Goal: Communication & Community: Participate in discussion

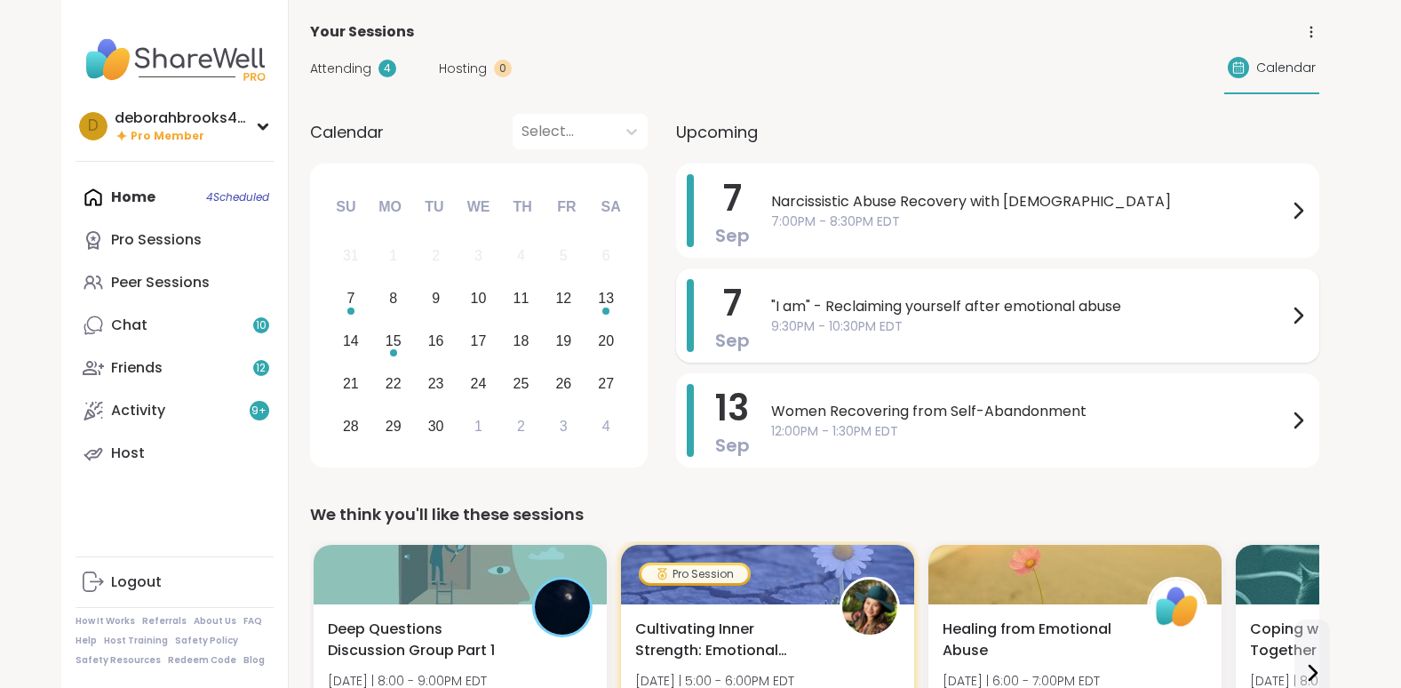
click at [915, 303] on span ""I am" - Reclaiming yourself after emotional abuse" at bounding box center [1029, 306] width 516 height 21
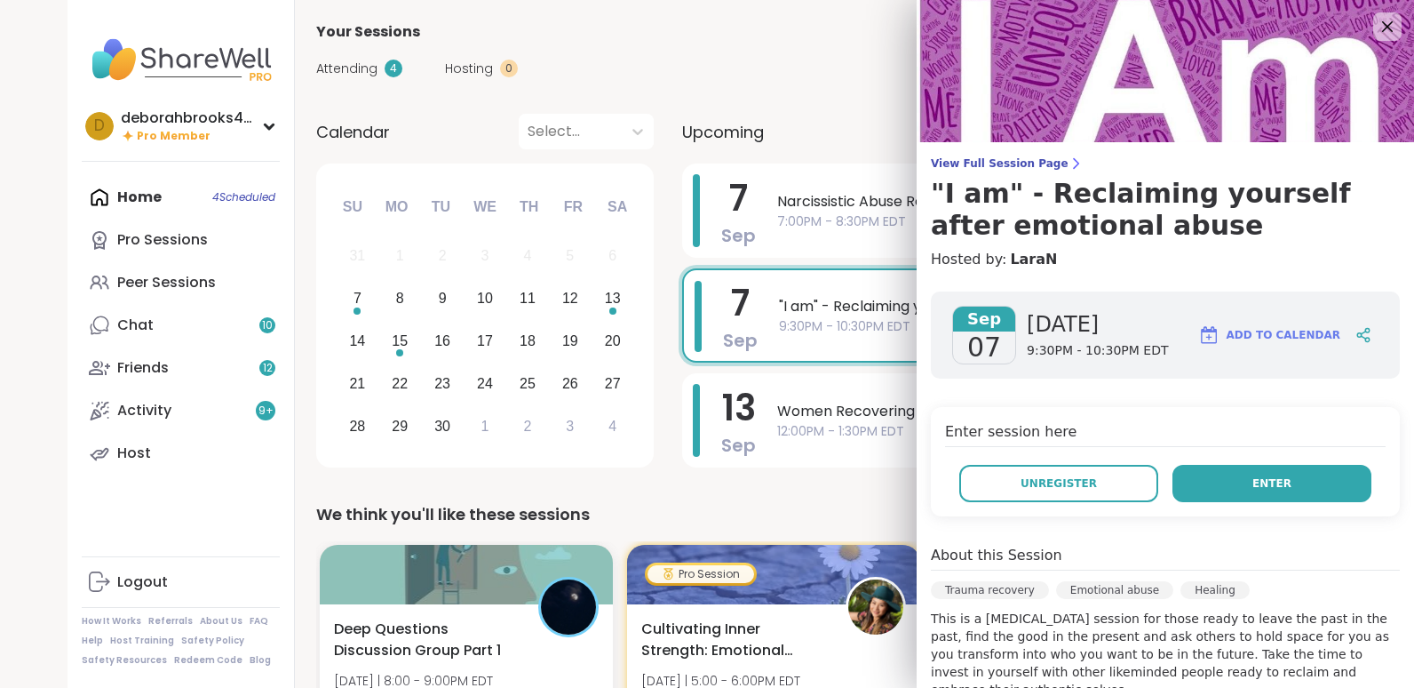
click at [1248, 473] on button "Enter" at bounding box center [1272, 483] width 199 height 37
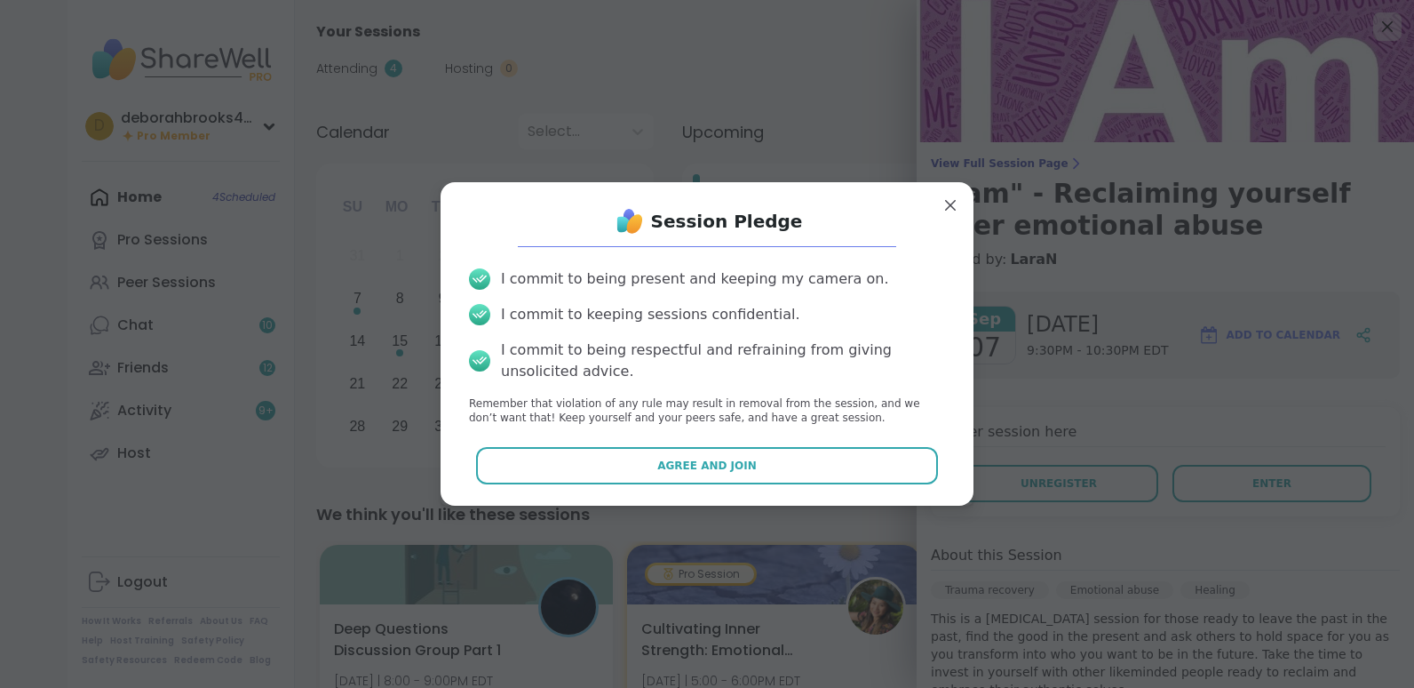
click at [812, 485] on div "Session Pledge I commit to being present and keeping my camera on. I commit to …" at bounding box center [707, 343] width 505 height 295
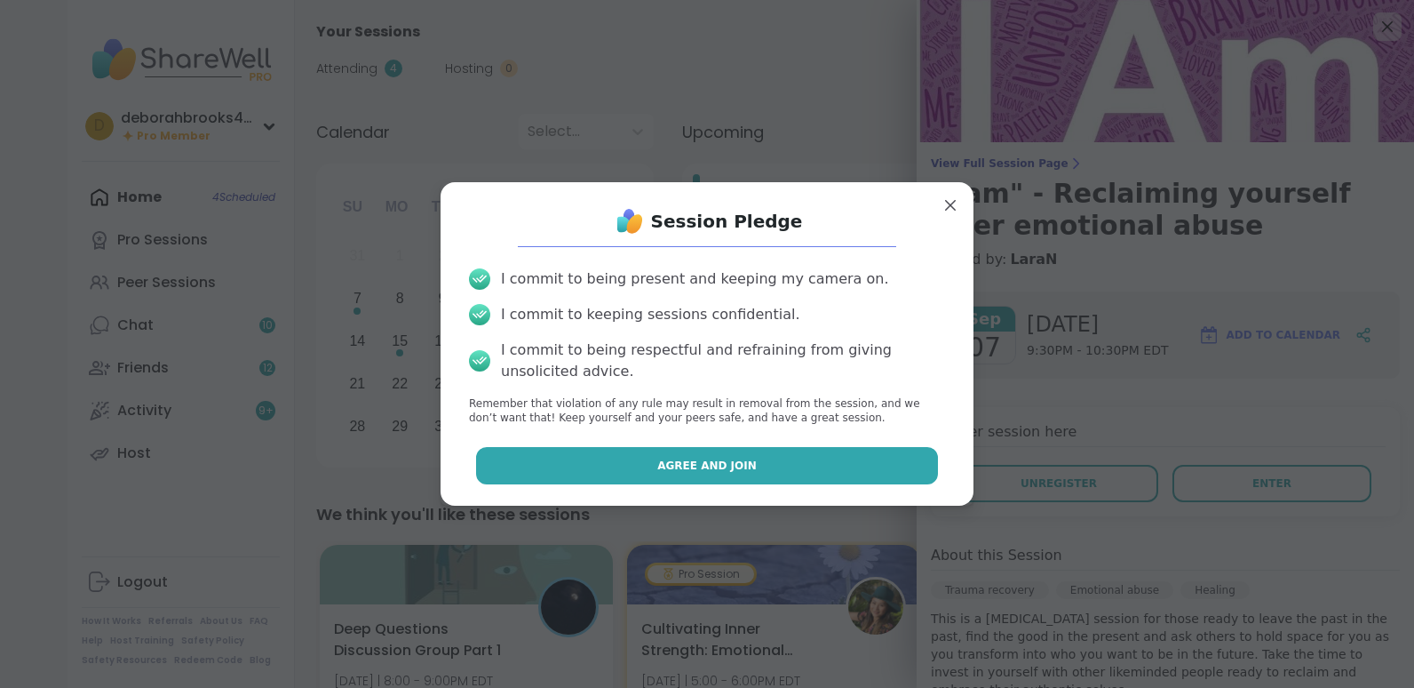
click at [818, 469] on button "Agree and Join" at bounding box center [707, 465] width 463 height 37
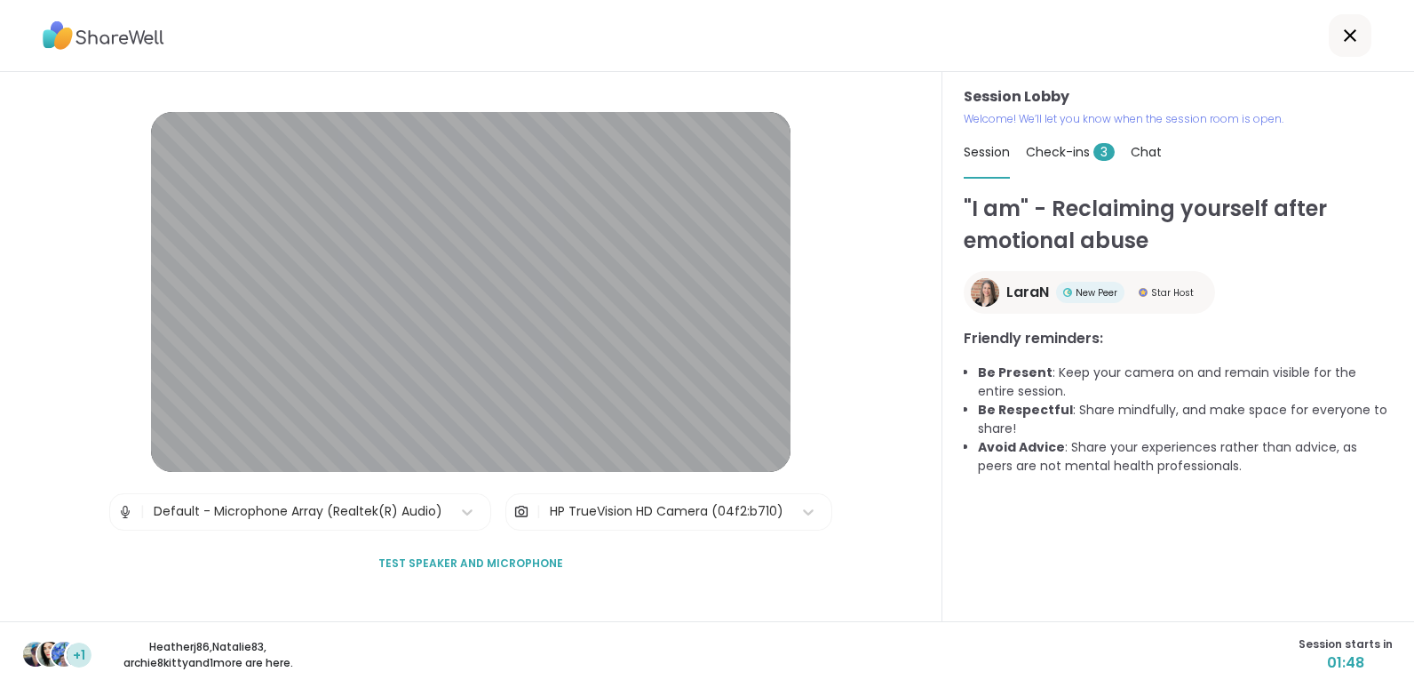
click at [424, 561] on span "Test speaker and microphone" at bounding box center [470, 563] width 185 height 16
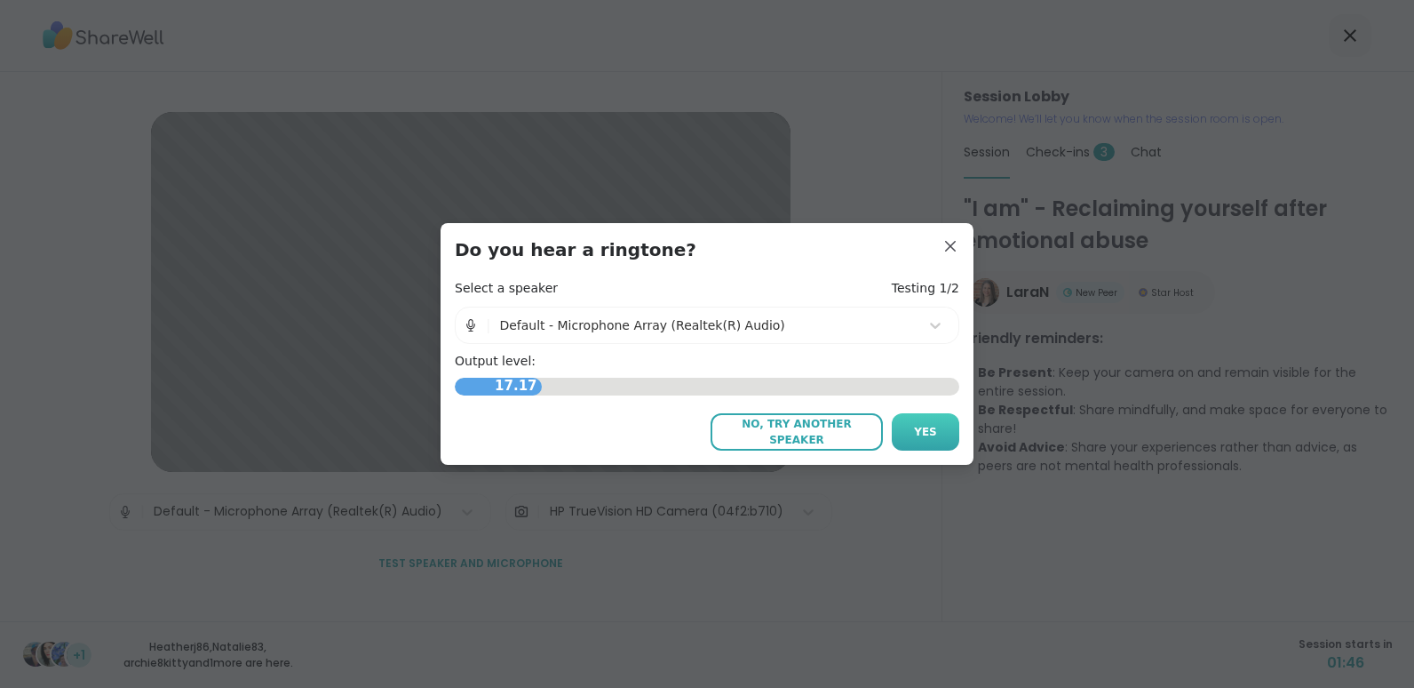
click at [905, 430] on button "Yes" at bounding box center [926, 431] width 68 height 37
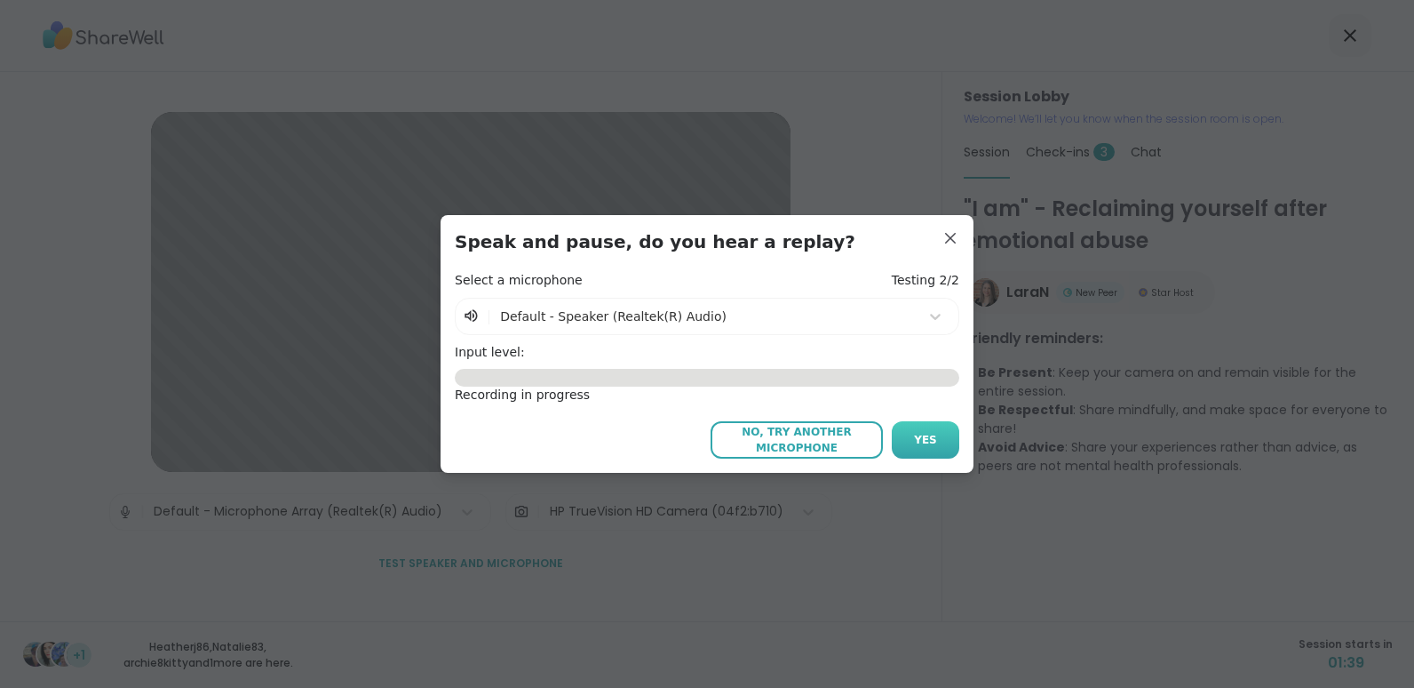
click at [918, 437] on span "Yes" at bounding box center [925, 440] width 23 height 16
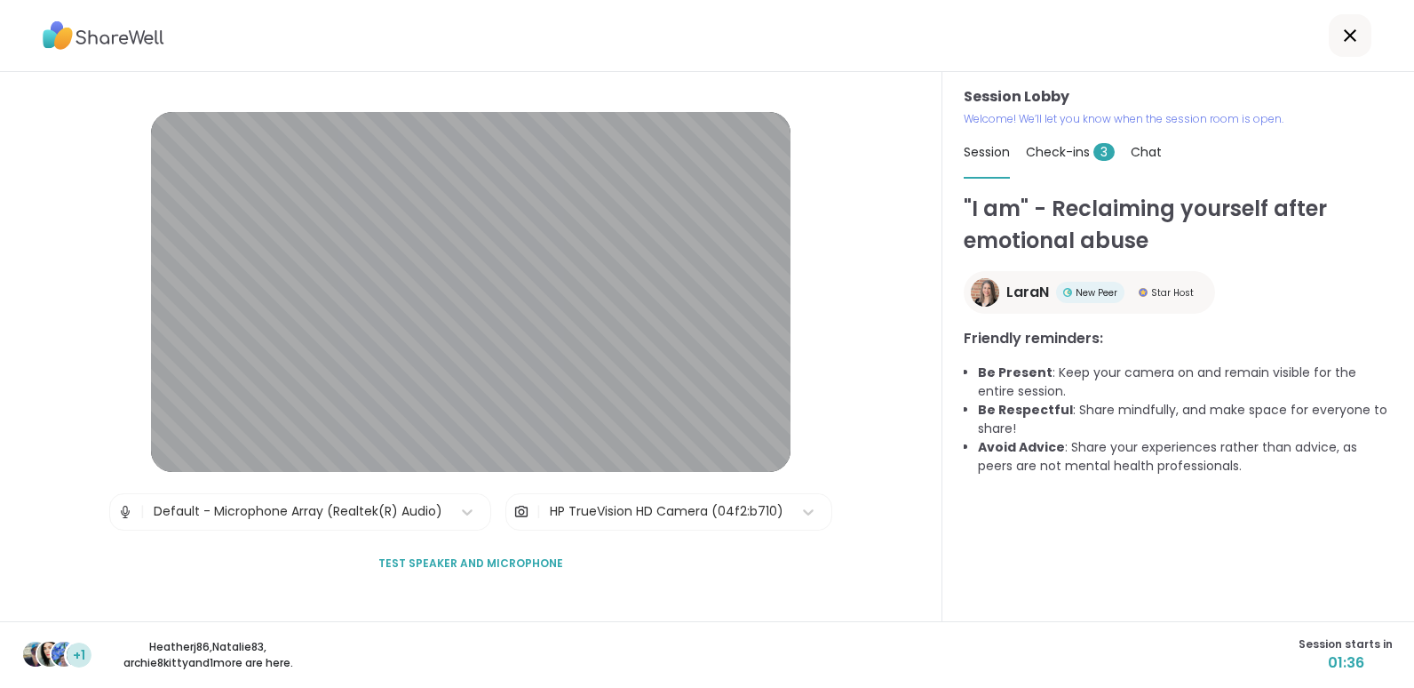
click at [459, 561] on span "Test speaker and microphone" at bounding box center [470, 563] width 185 height 16
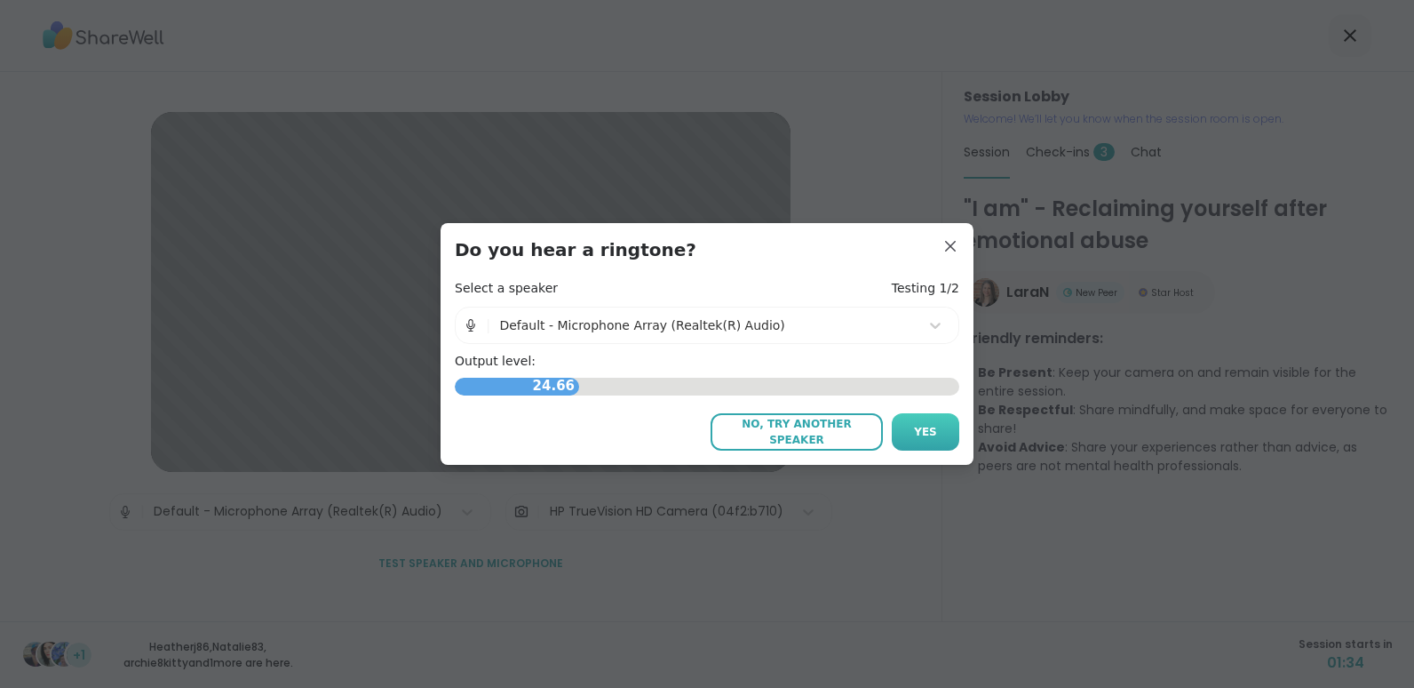
click at [918, 433] on span "Yes" at bounding box center [925, 432] width 23 height 16
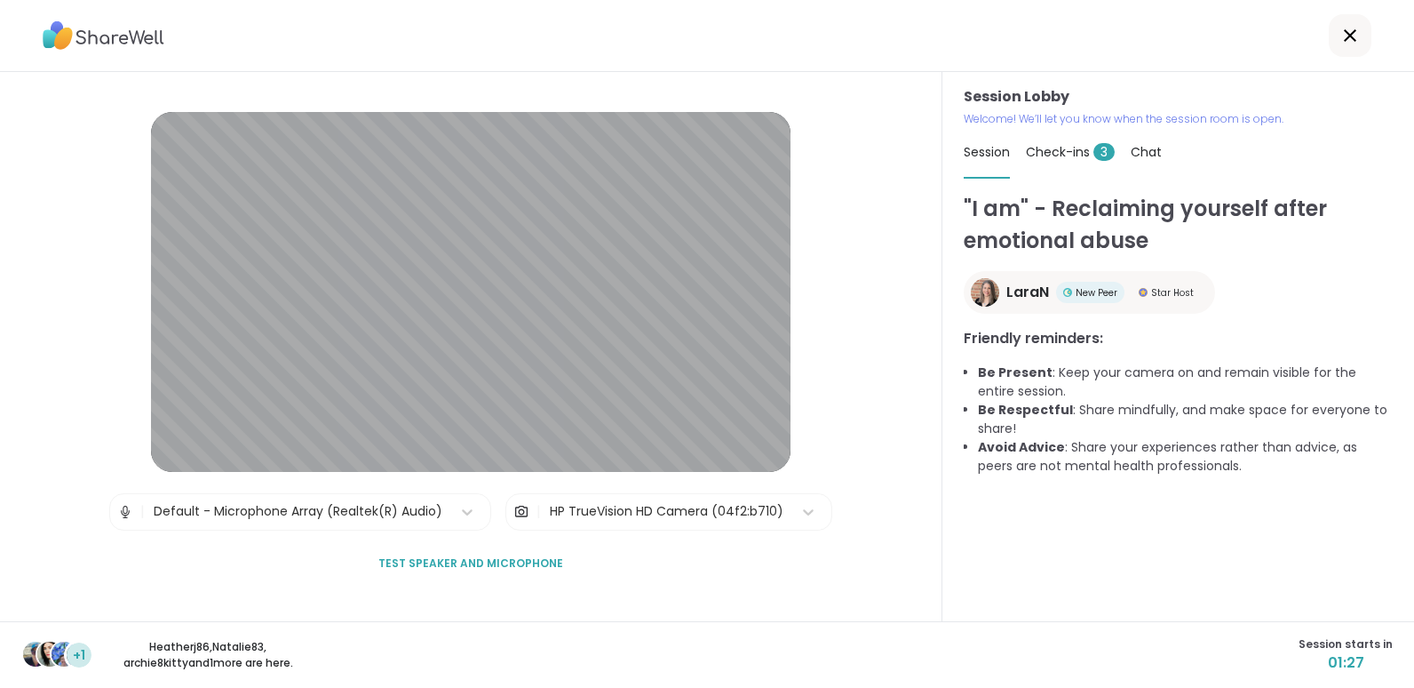
click at [343, 506] on div "Default - Microphone Array (Realtek(R) Audio)" at bounding box center [298, 511] width 289 height 19
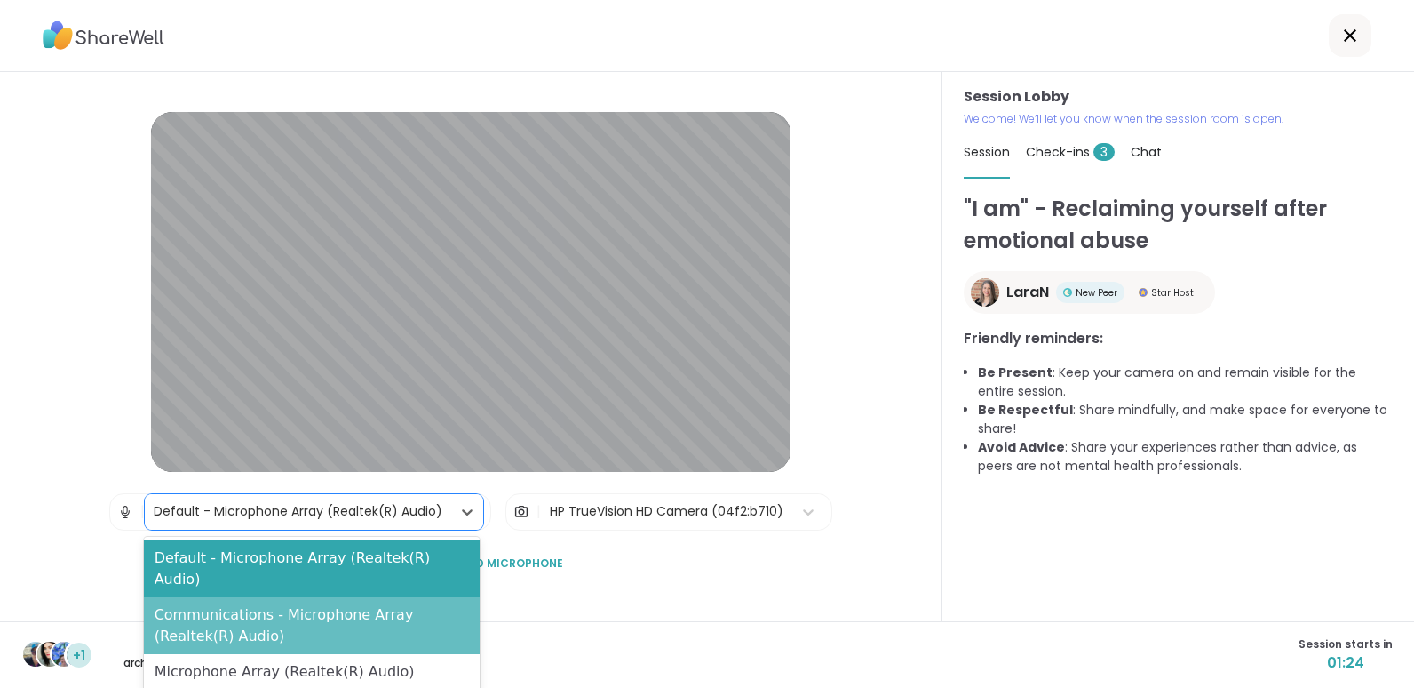
click at [341, 597] on div "Communications - Microphone Array (Realtek(R) Audio)" at bounding box center [312, 625] width 336 height 57
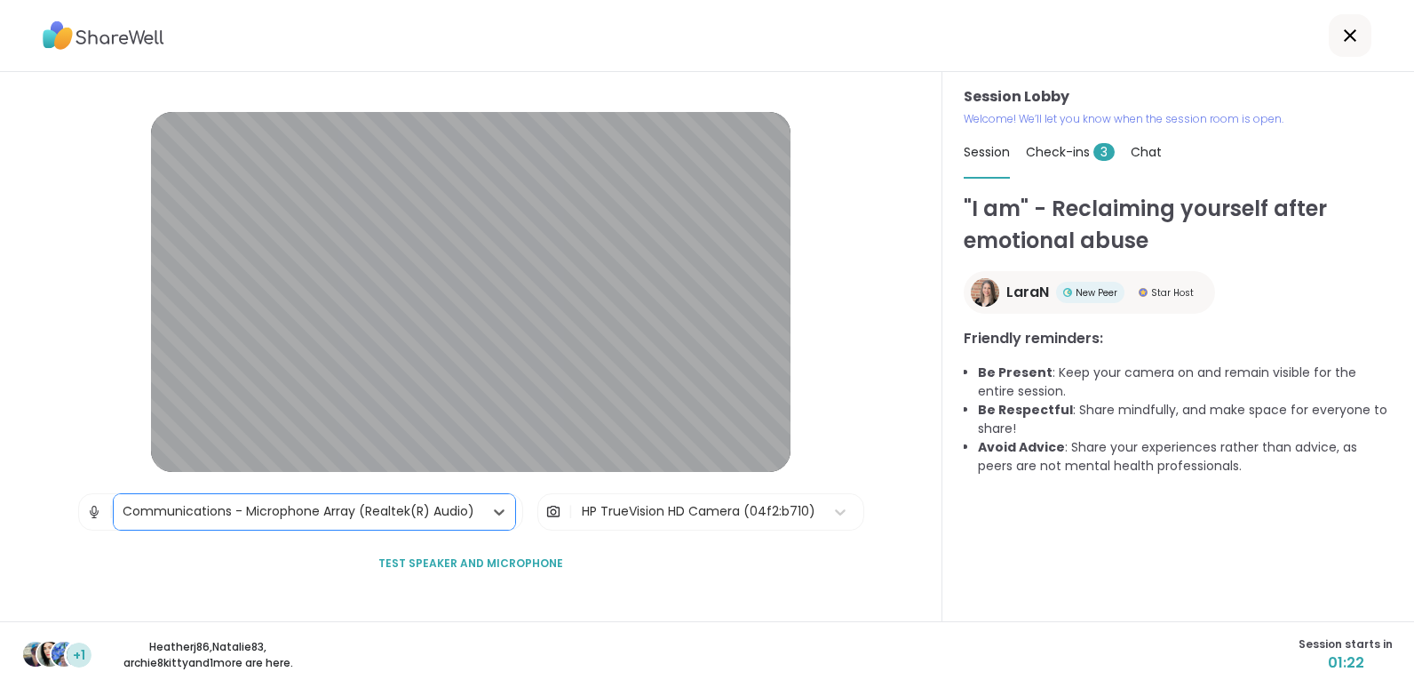
click at [465, 559] on span "Test speaker and microphone" at bounding box center [470, 563] width 185 height 16
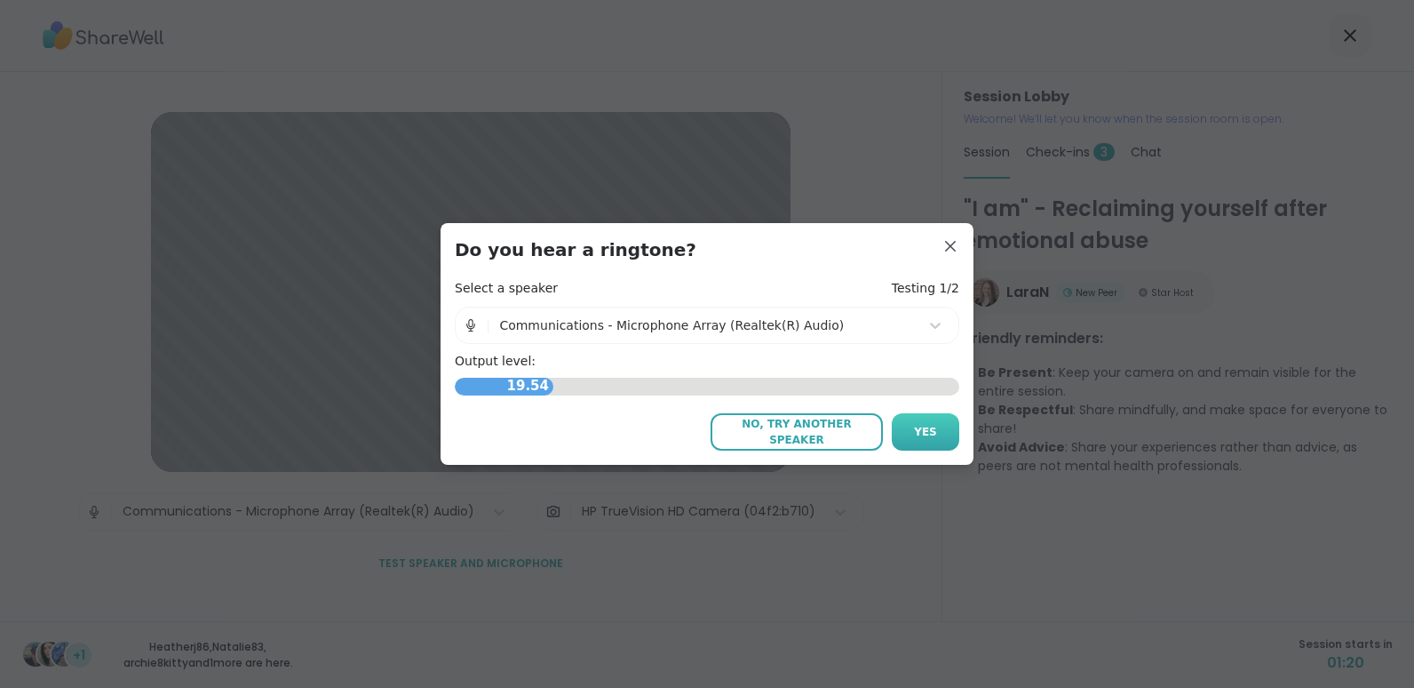
click at [907, 422] on button "Yes" at bounding box center [926, 431] width 68 height 37
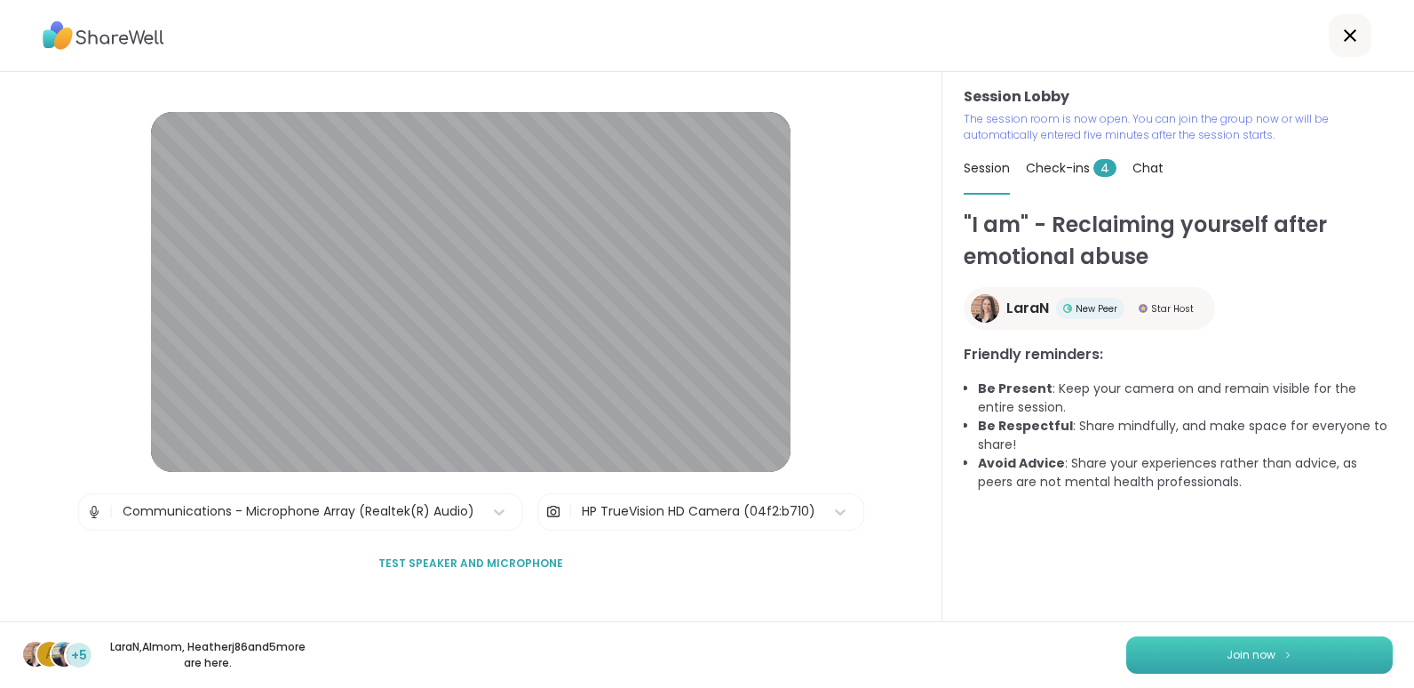
click at [1227, 660] on span "Join now" at bounding box center [1251, 655] width 49 height 16
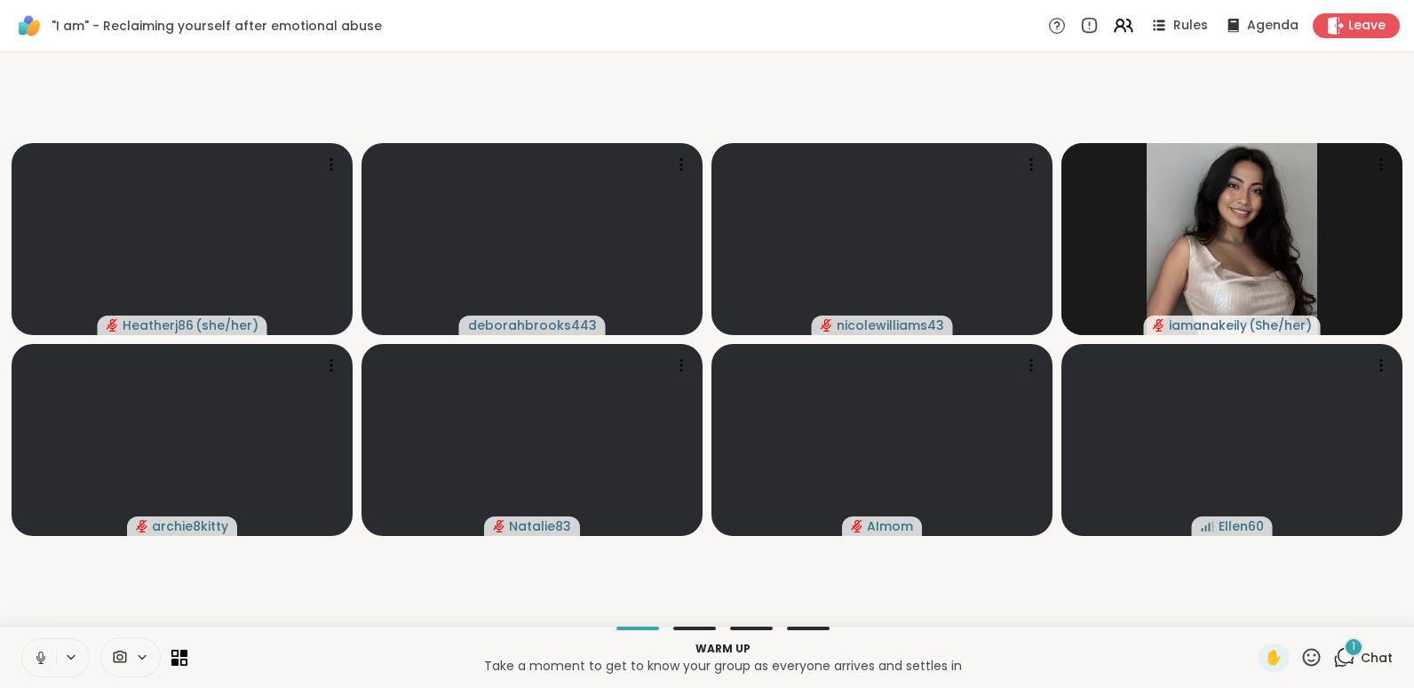
click at [1221, 673] on p "Take a moment to get to know your group as everyone arrives and settles in" at bounding box center [722, 665] width 1049 height 18
click at [44, 661] on icon at bounding box center [41, 657] width 16 height 16
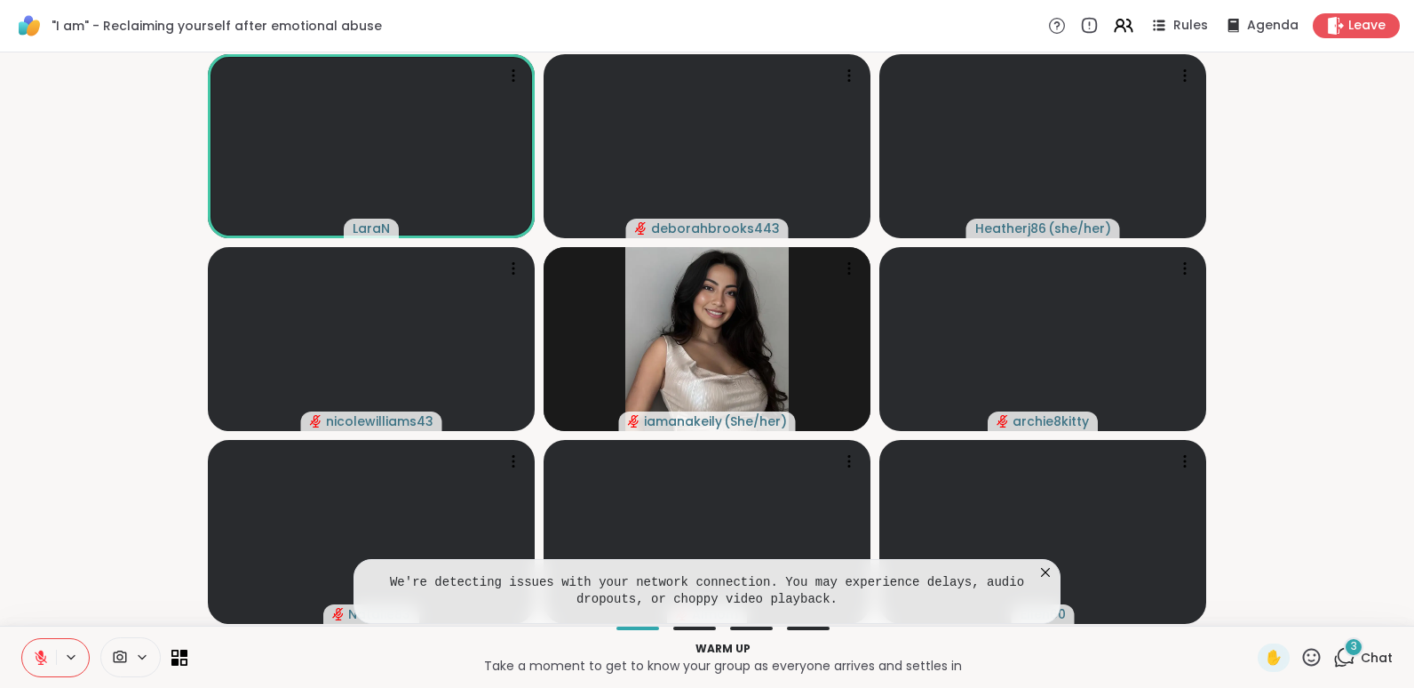
click at [1046, 569] on icon at bounding box center [1046, 572] width 18 height 18
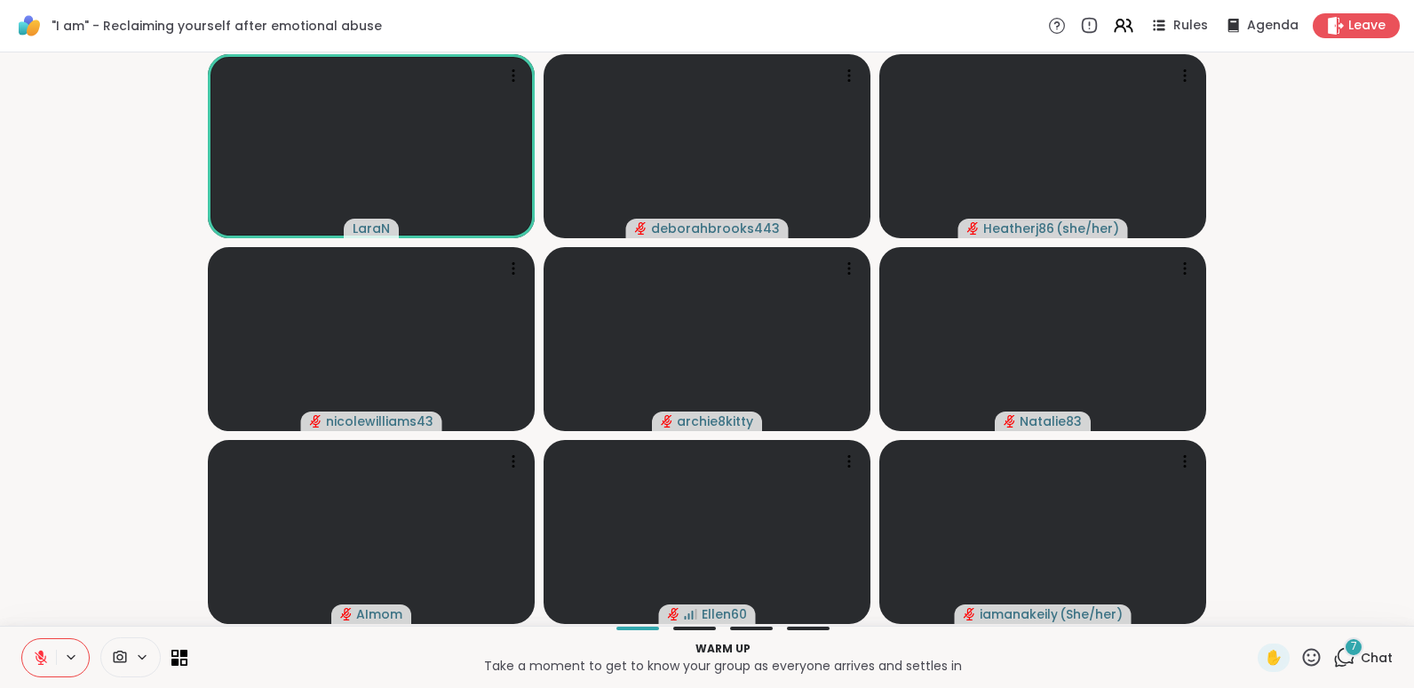
click at [46, 655] on icon at bounding box center [41, 657] width 16 height 16
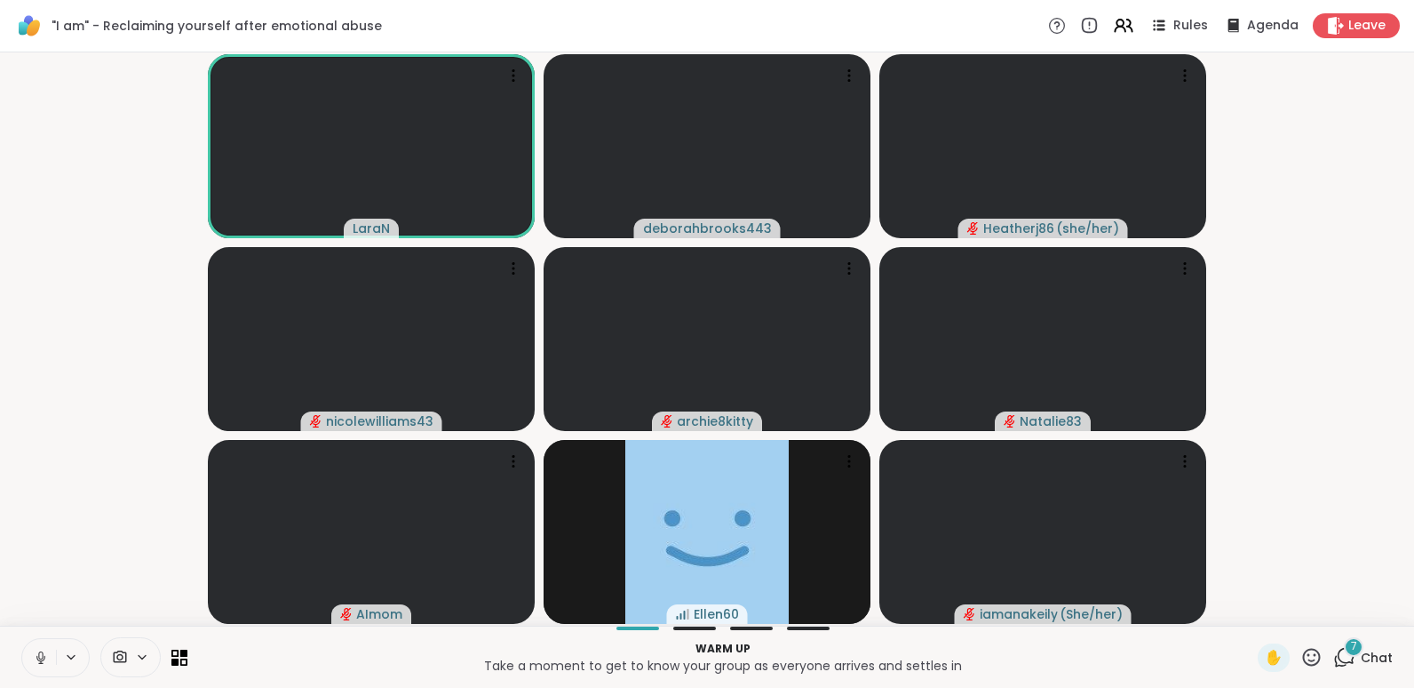
click at [38, 656] on icon at bounding box center [41, 657] width 16 height 16
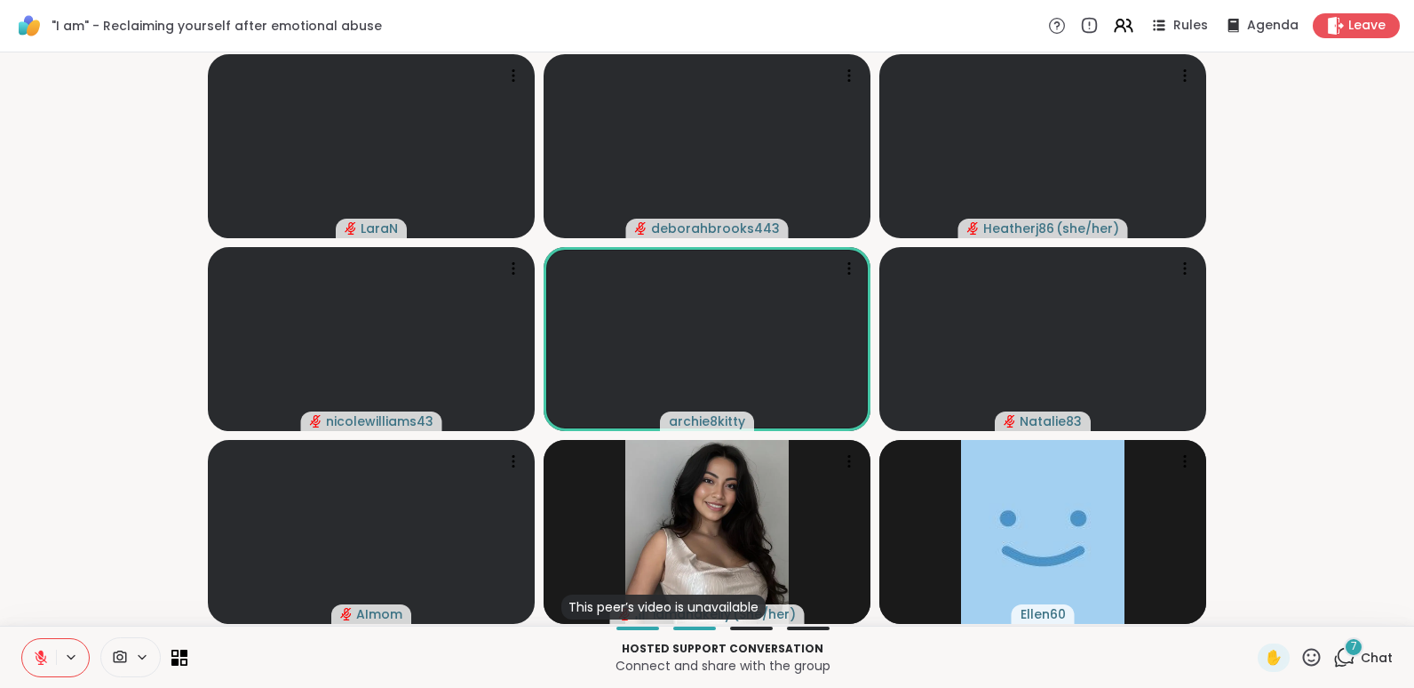
click at [1361, 656] on span "Chat" at bounding box center [1377, 657] width 32 height 18
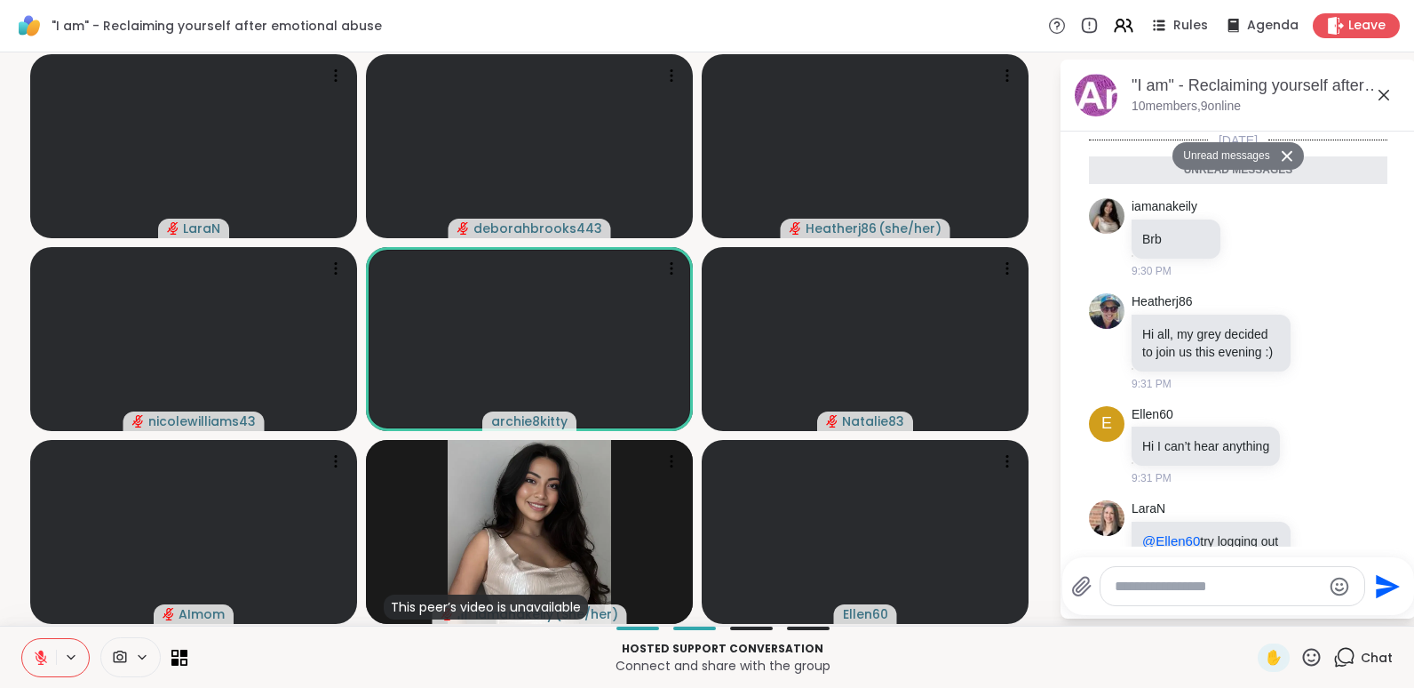
scroll to position [379, 0]
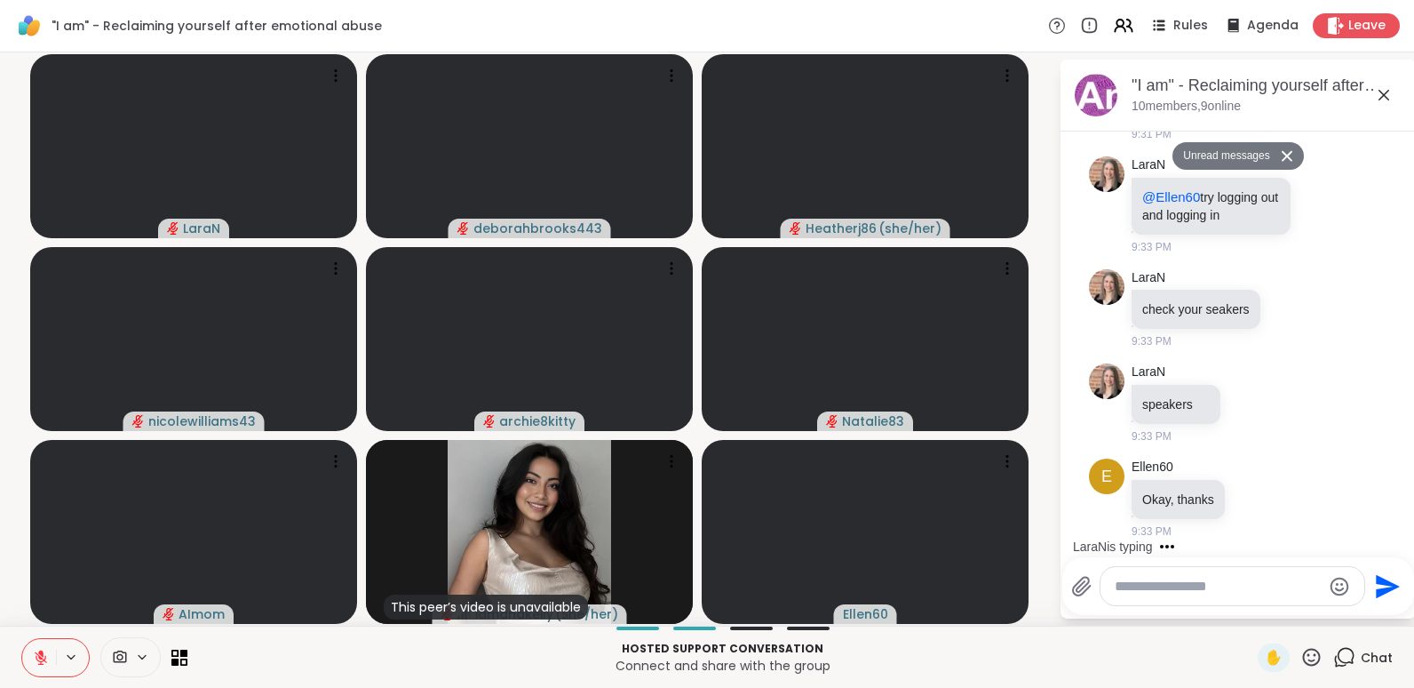
click at [1223, 594] on textarea "Type your message" at bounding box center [1218, 586] width 207 height 18
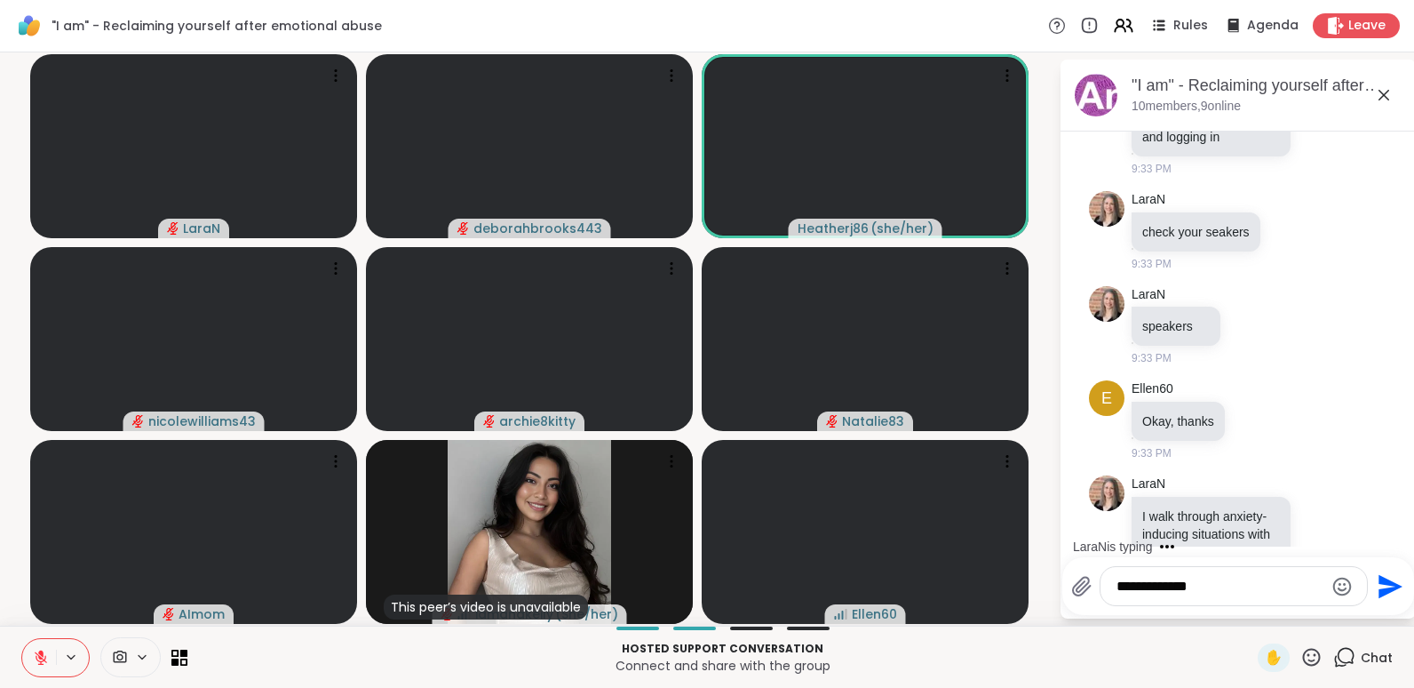
scroll to position [502, 0]
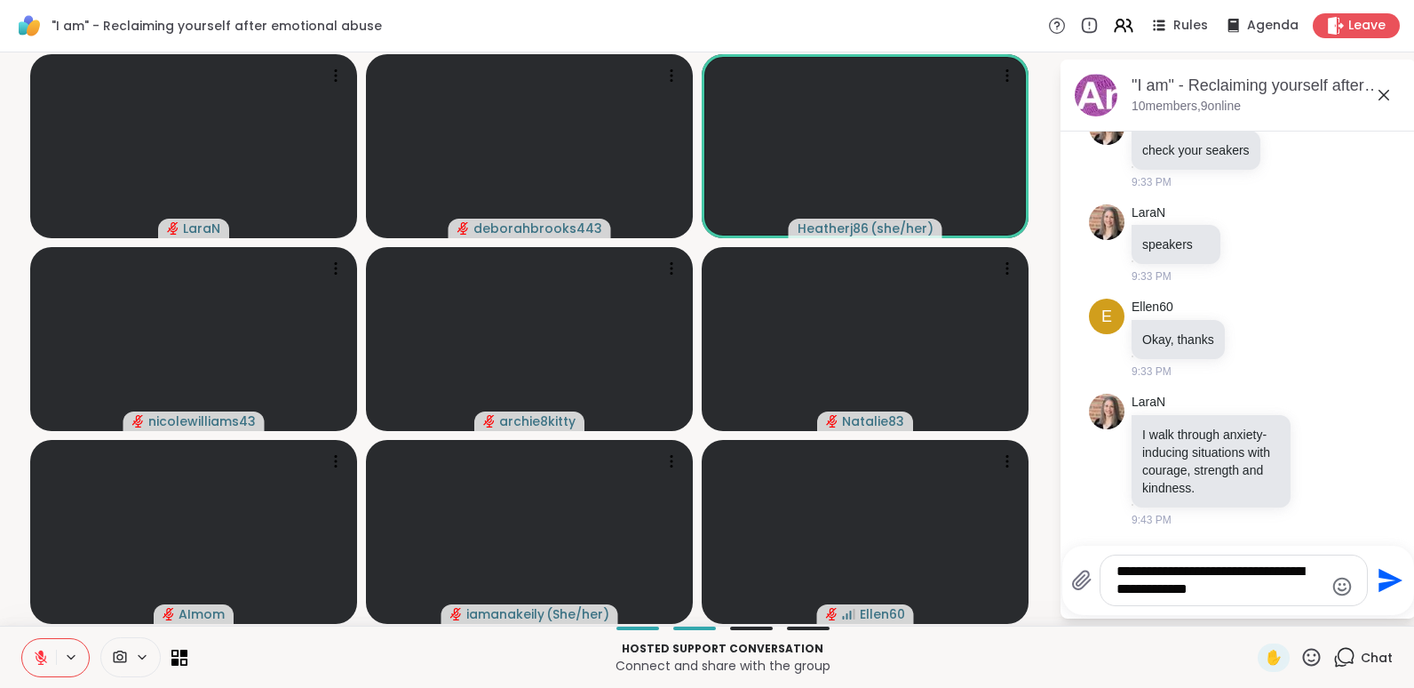
type textarea "**********"
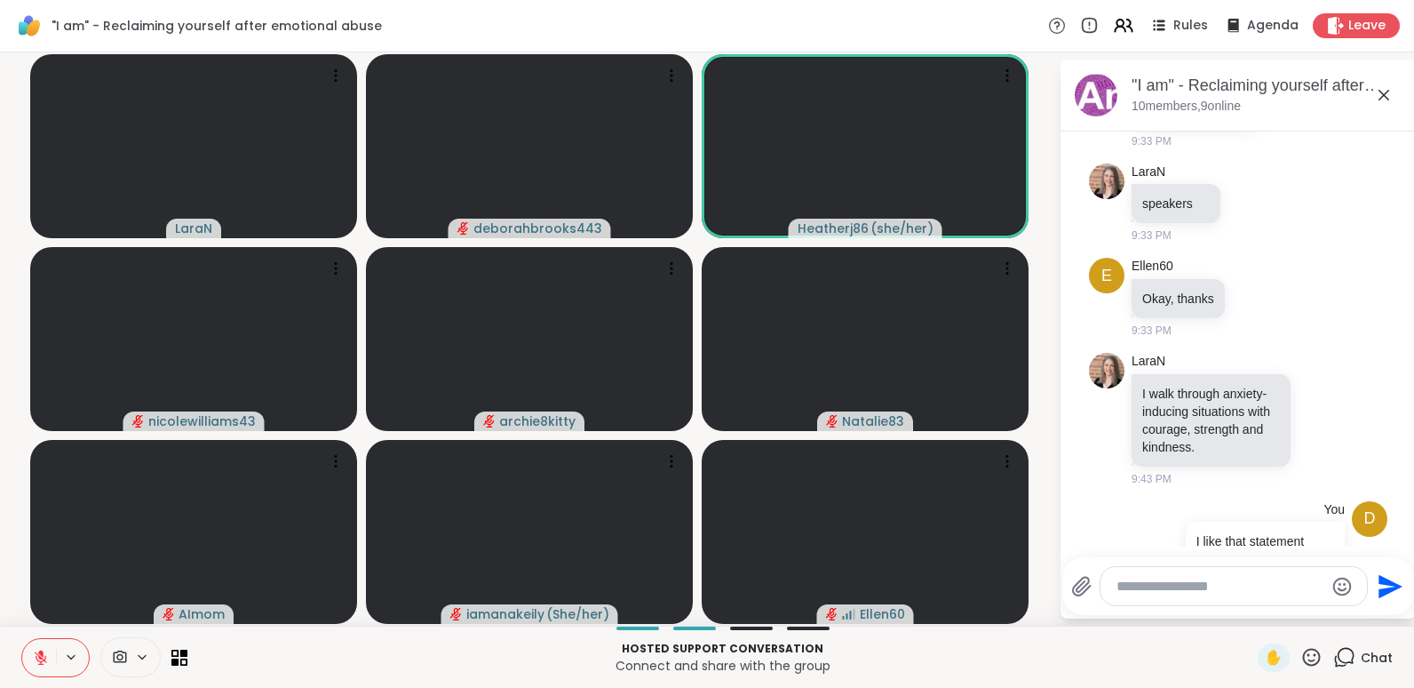
scroll to position [632, 0]
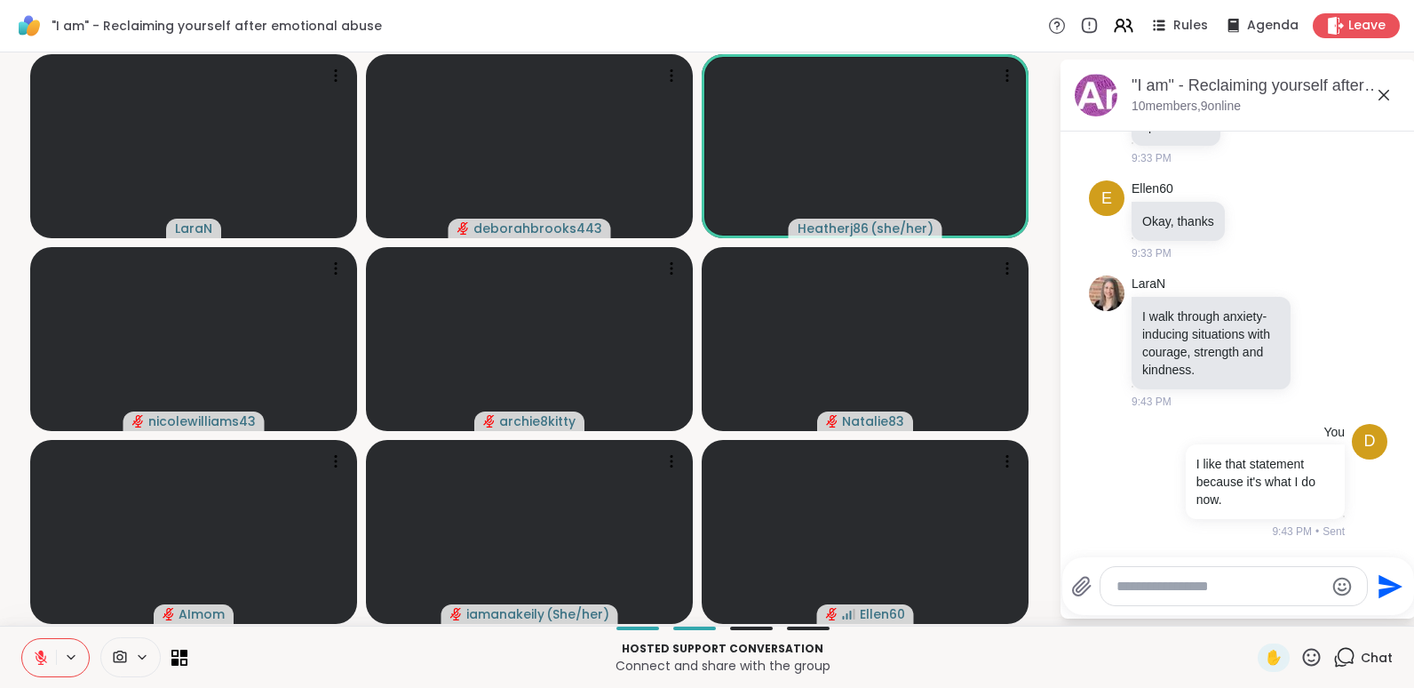
click at [1382, 94] on icon at bounding box center [1383, 94] width 21 height 21
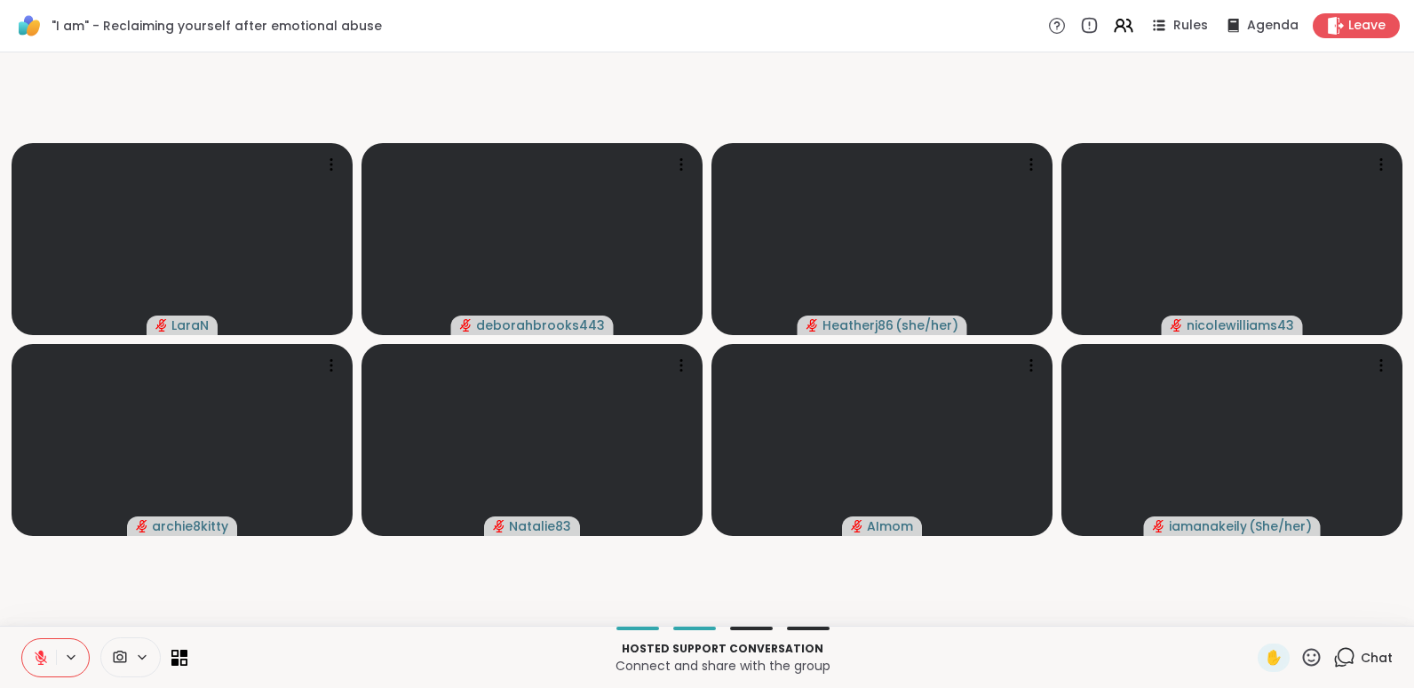
click at [35, 658] on icon at bounding box center [41, 657] width 16 height 16
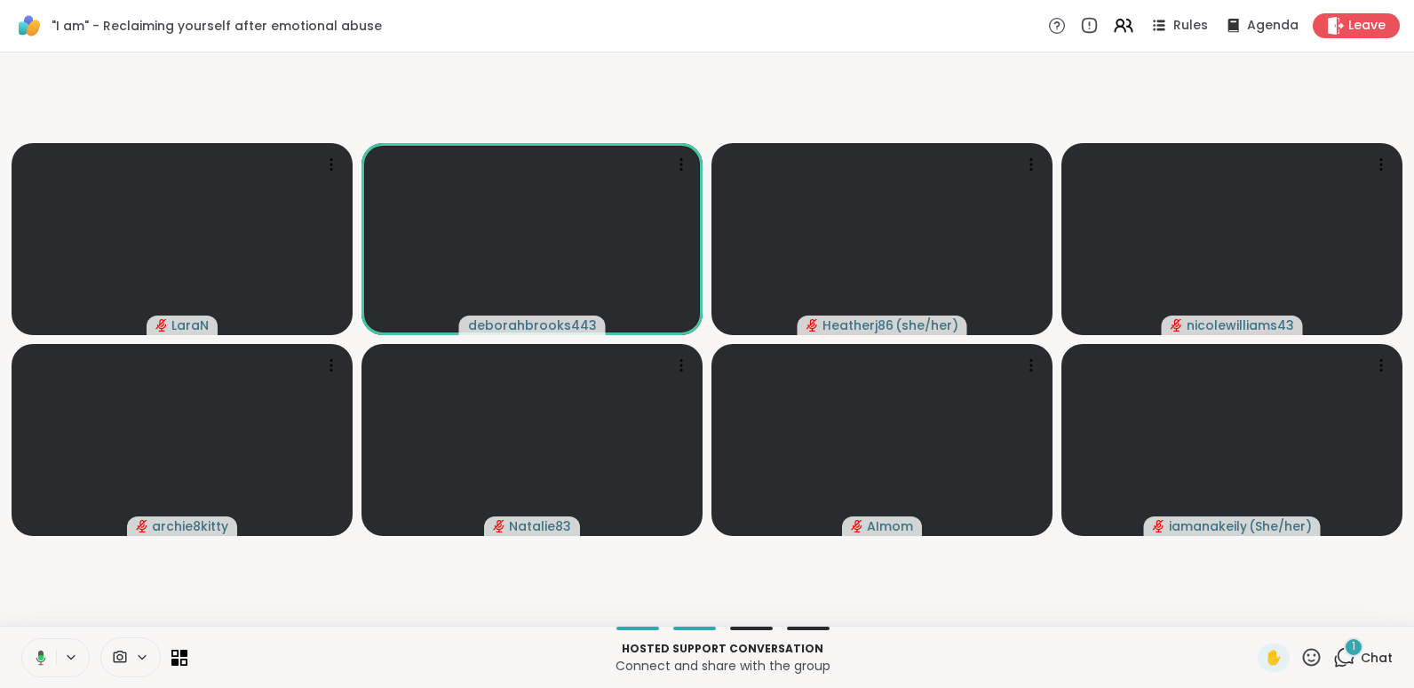
click at [35, 657] on icon at bounding box center [38, 657] width 16 height 16
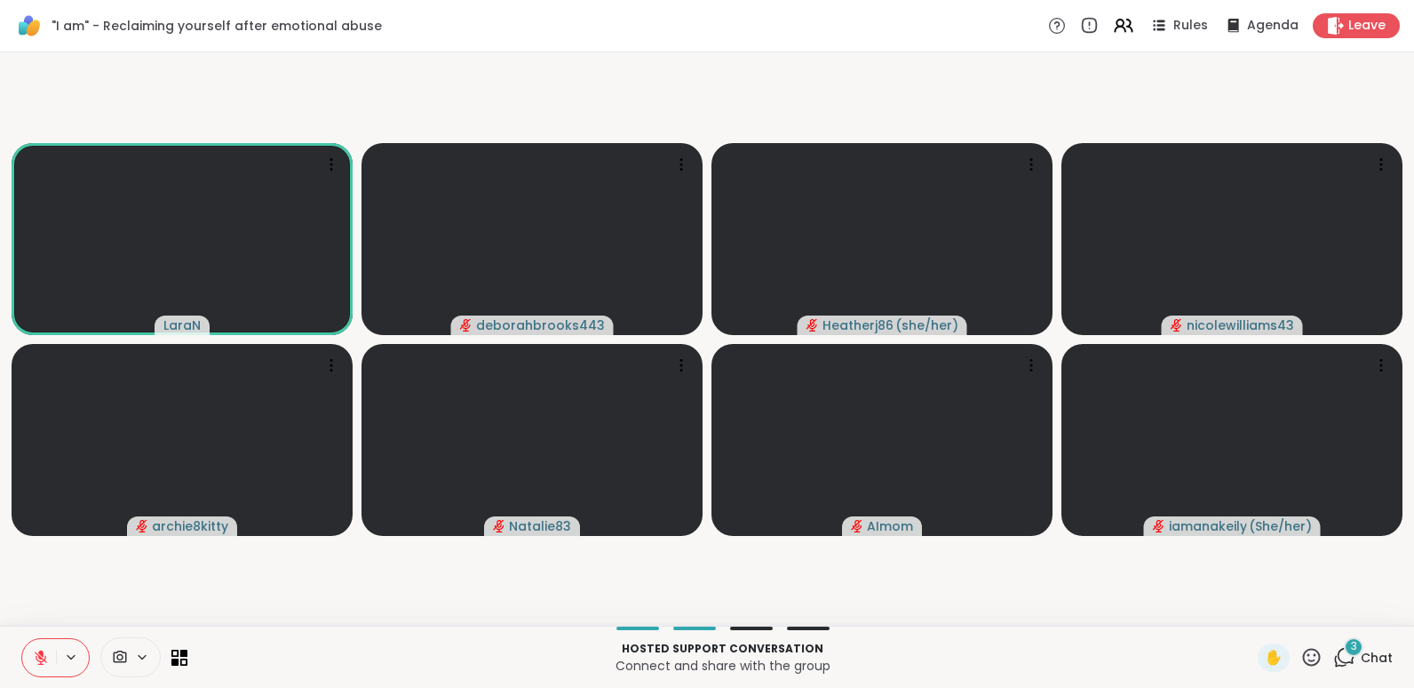
click at [1361, 653] on span "Chat" at bounding box center [1377, 657] width 32 height 18
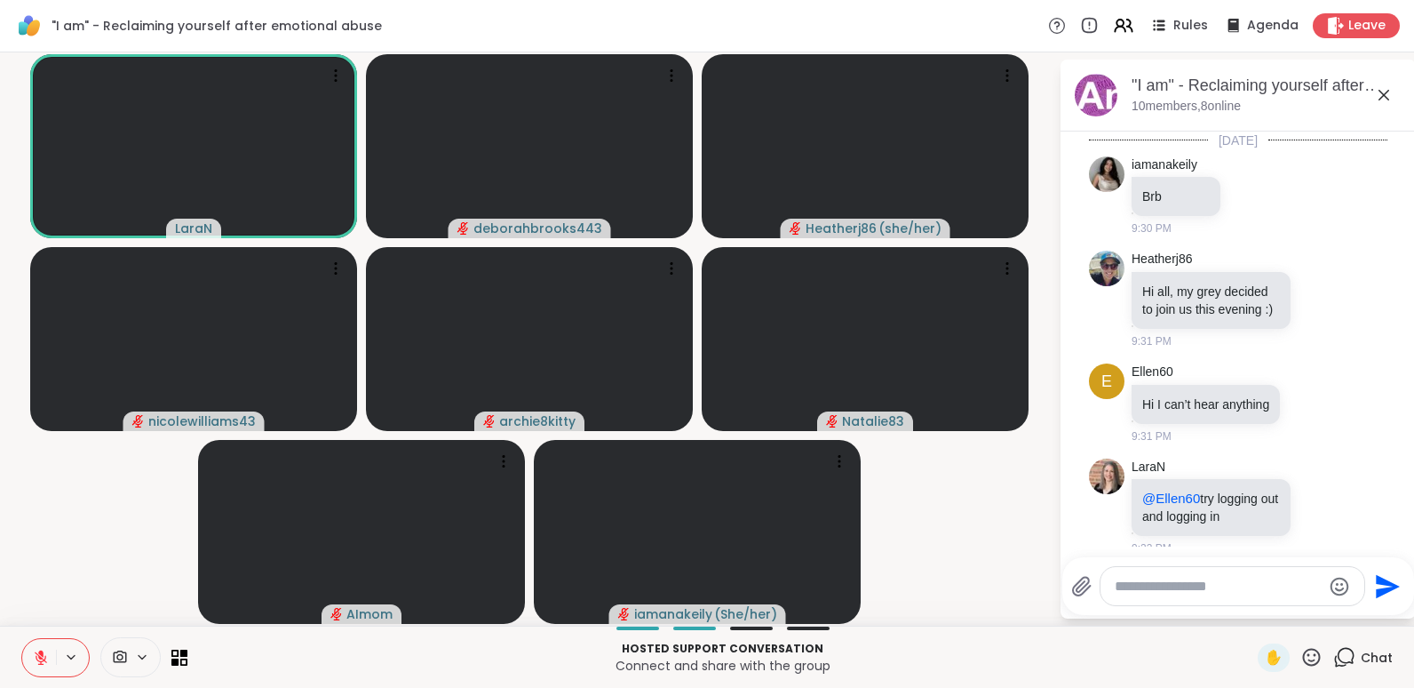
scroll to position [1162, 0]
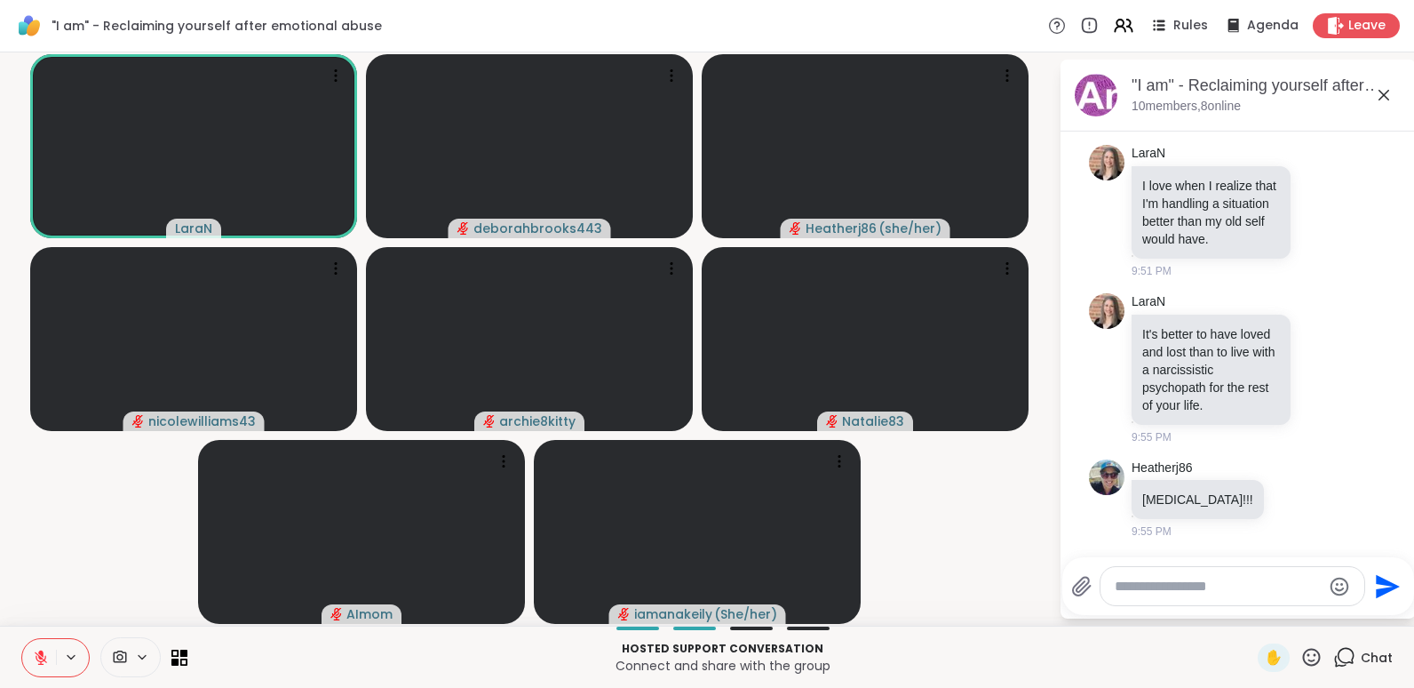
click at [1385, 97] on icon at bounding box center [1383, 94] width 21 height 21
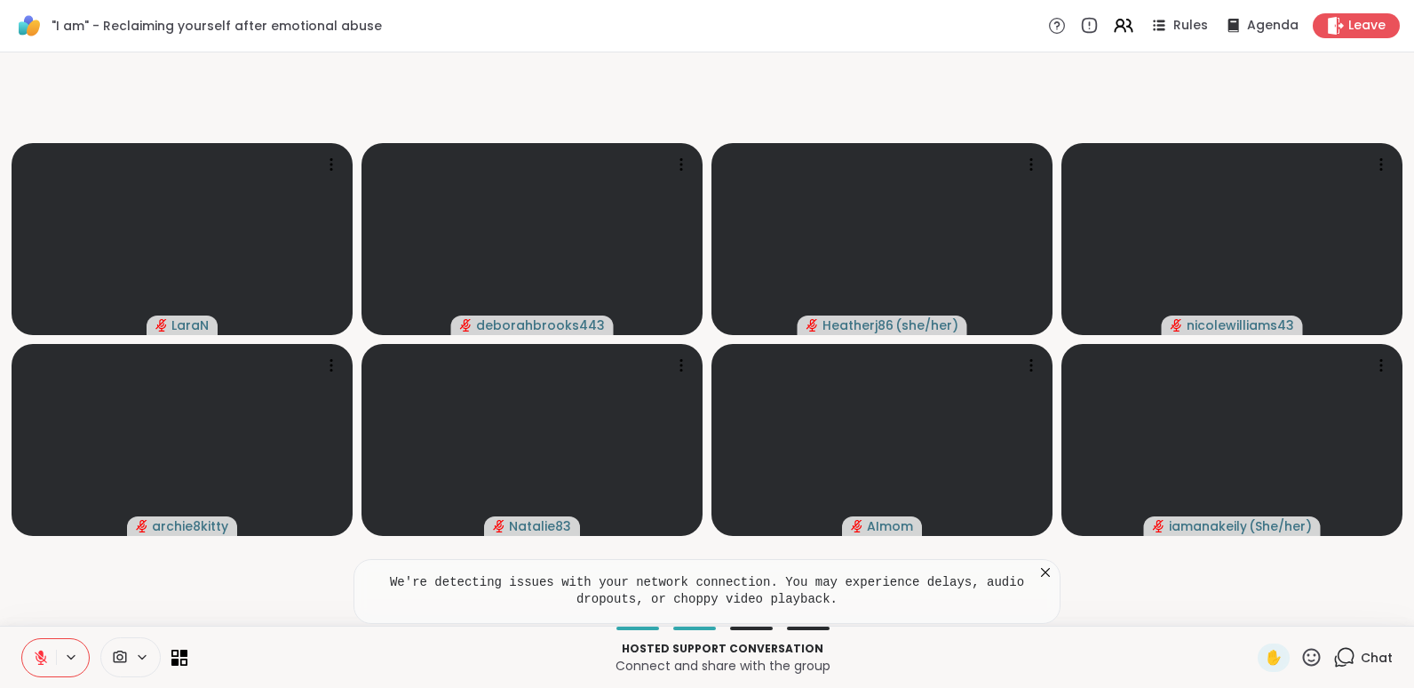
click at [1046, 572] on icon at bounding box center [1045, 572] width 9 height 9
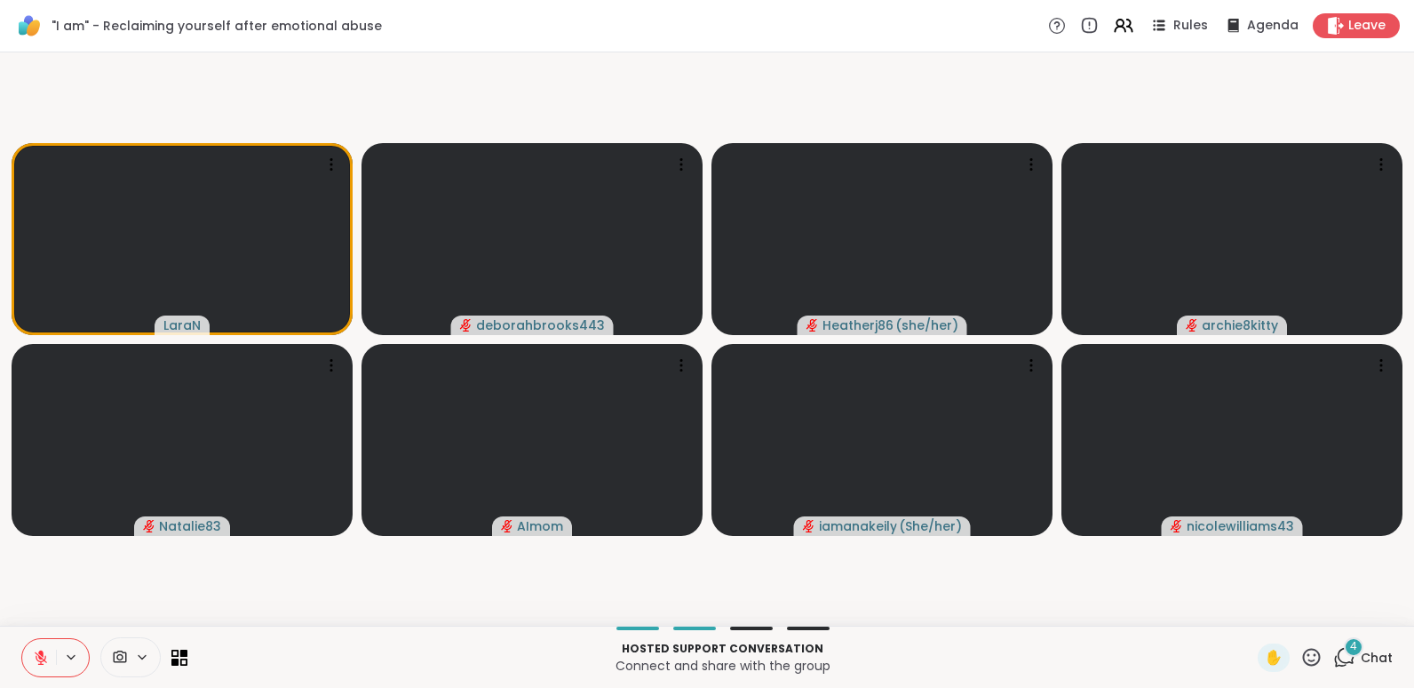
click at [1361, 663] on span "Chat" at bounding box center [1377, 657] width 32 height 18
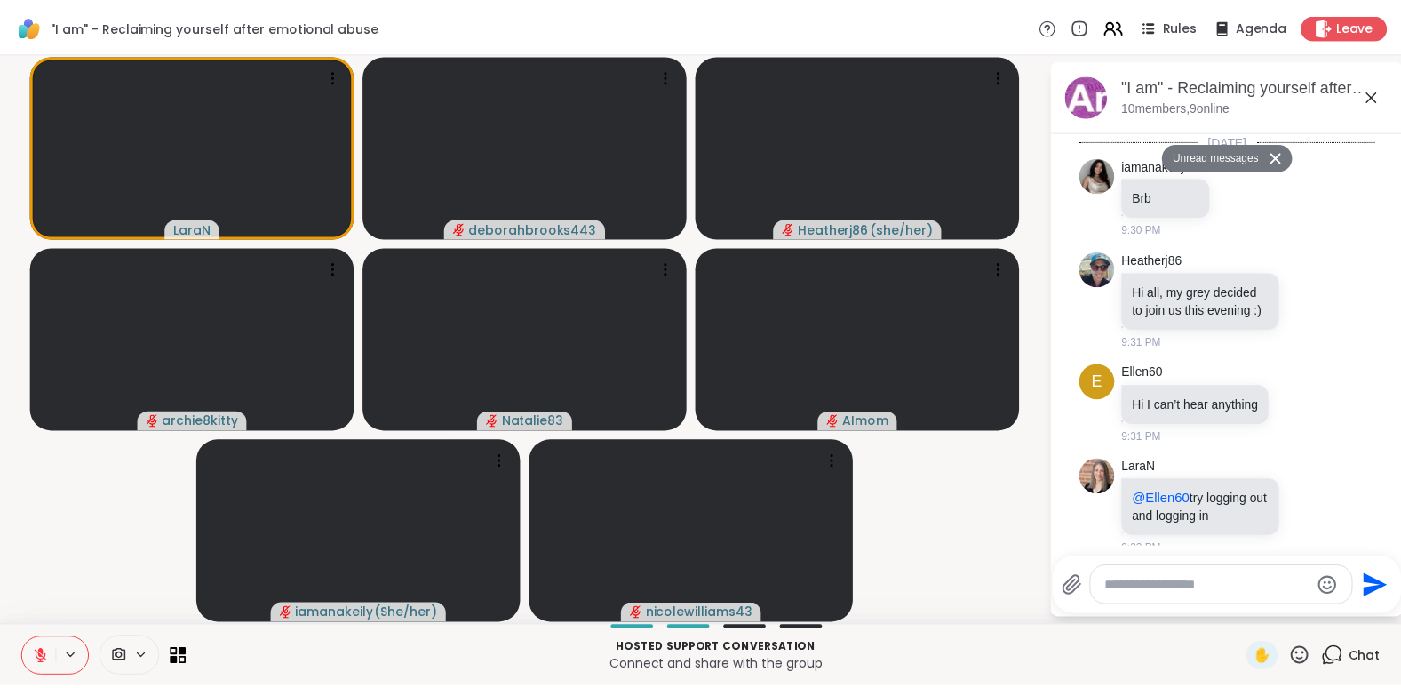
scroll to position [2071, 0]
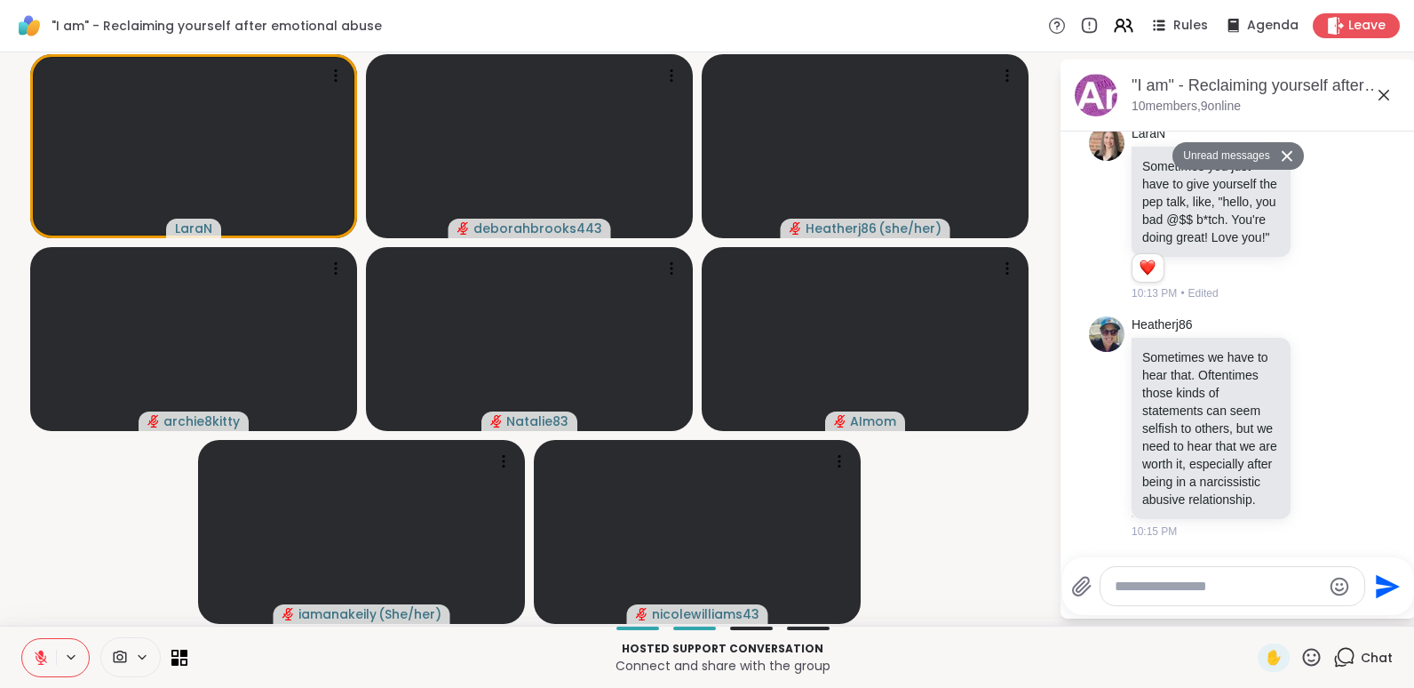
click at [1390, 98] on icon at bounding box center [1383, 94] width 21 height 21
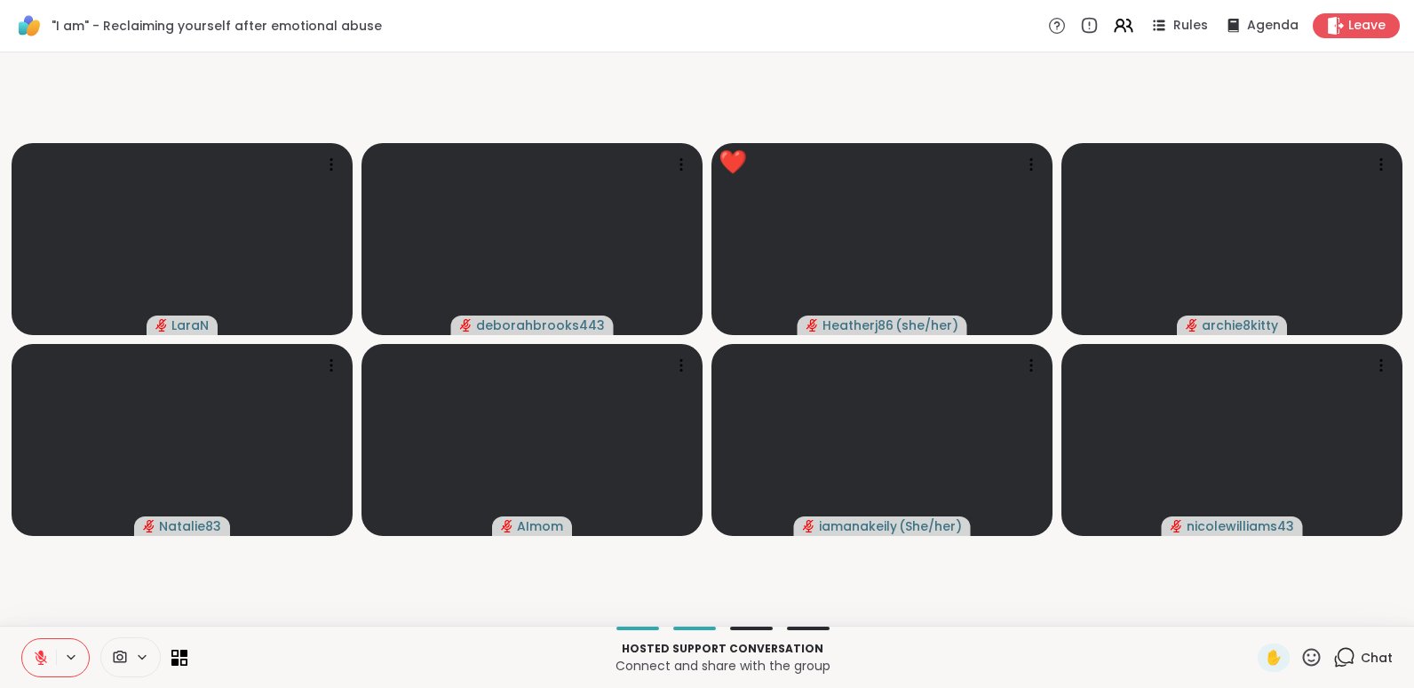
click at [1302, 653] on icon at bounding box center [1311, 657] width 22 height 22
click at [1251, 602] on span "❤️" at bounding box center [1260, 610] width 18 height 21
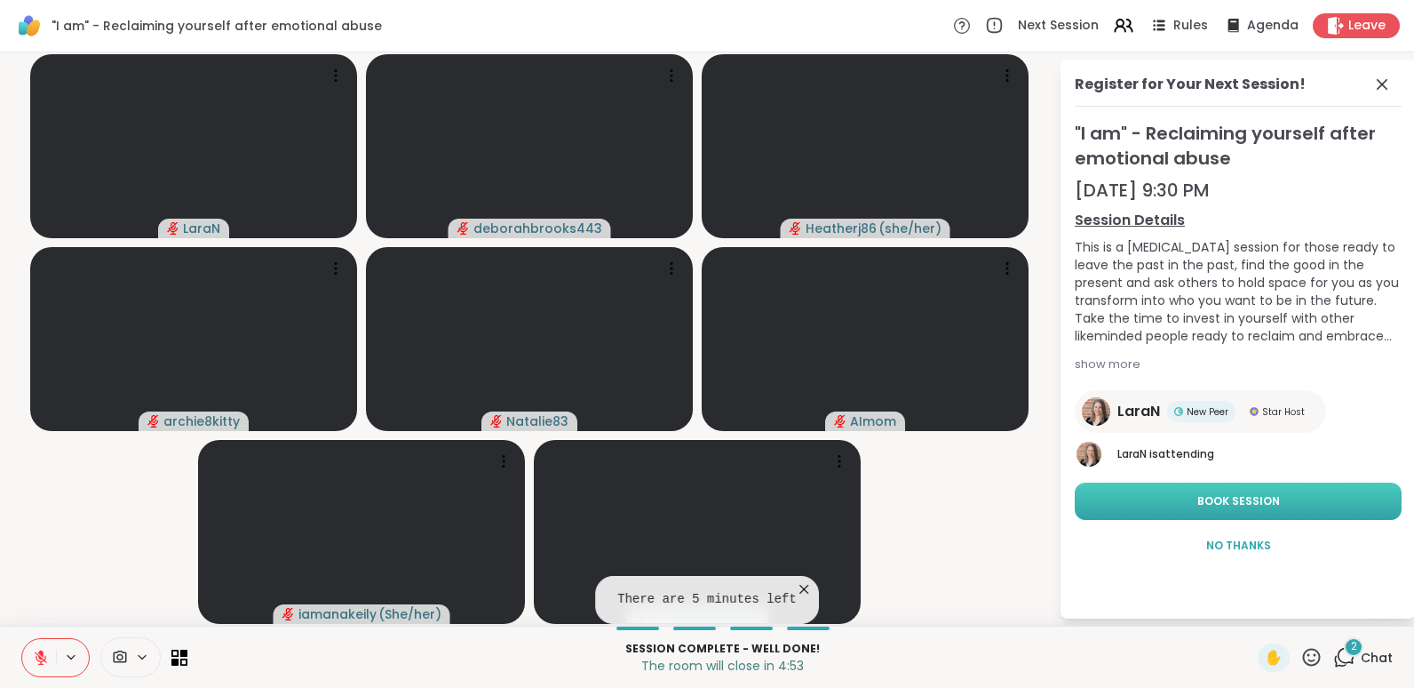
click at [1206, 489] on button "Book Session" at bounding box center [1238, 500] width 327 height 37
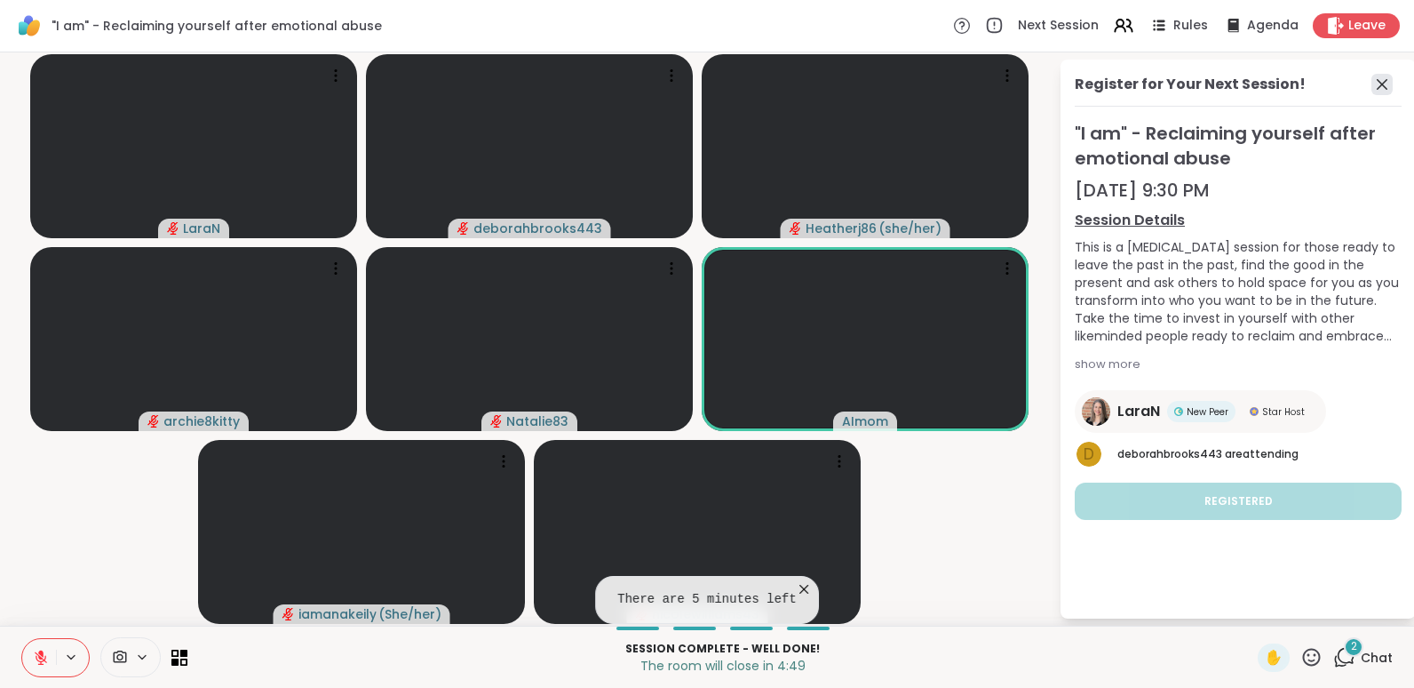
click at [1382, 85] on icon at bounding box center [1382, 84] width 21 height 21
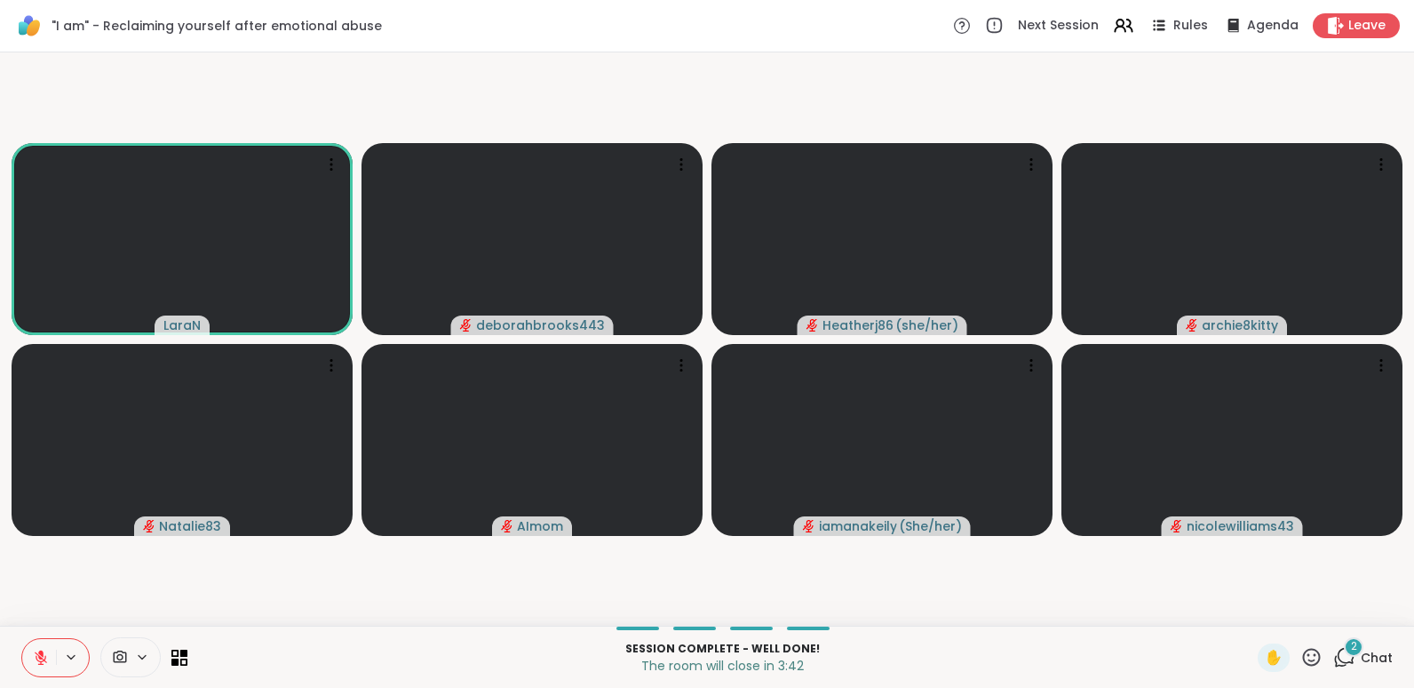
click at [43, 656] on icon at bounding box center [40, 652] width 5 height 7
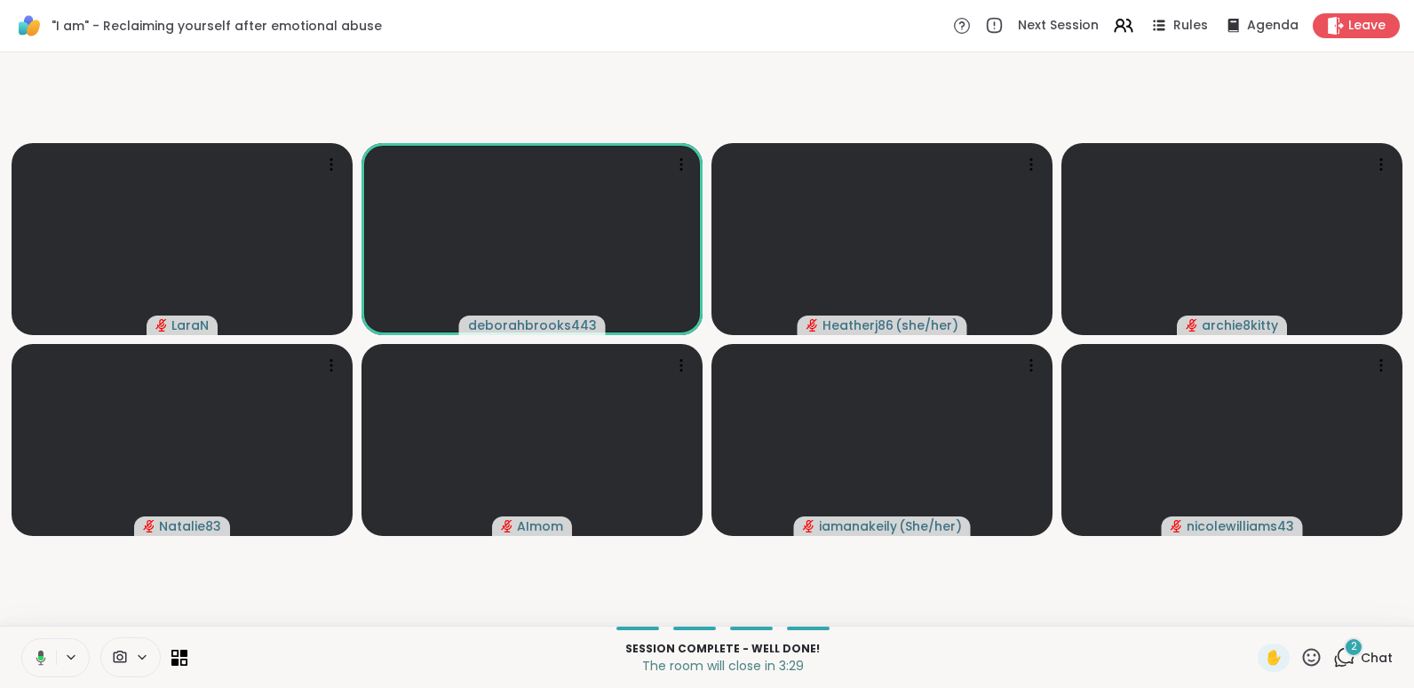
click at [43, 656] on icon at bounding box center [40, 657] width 5 height 4
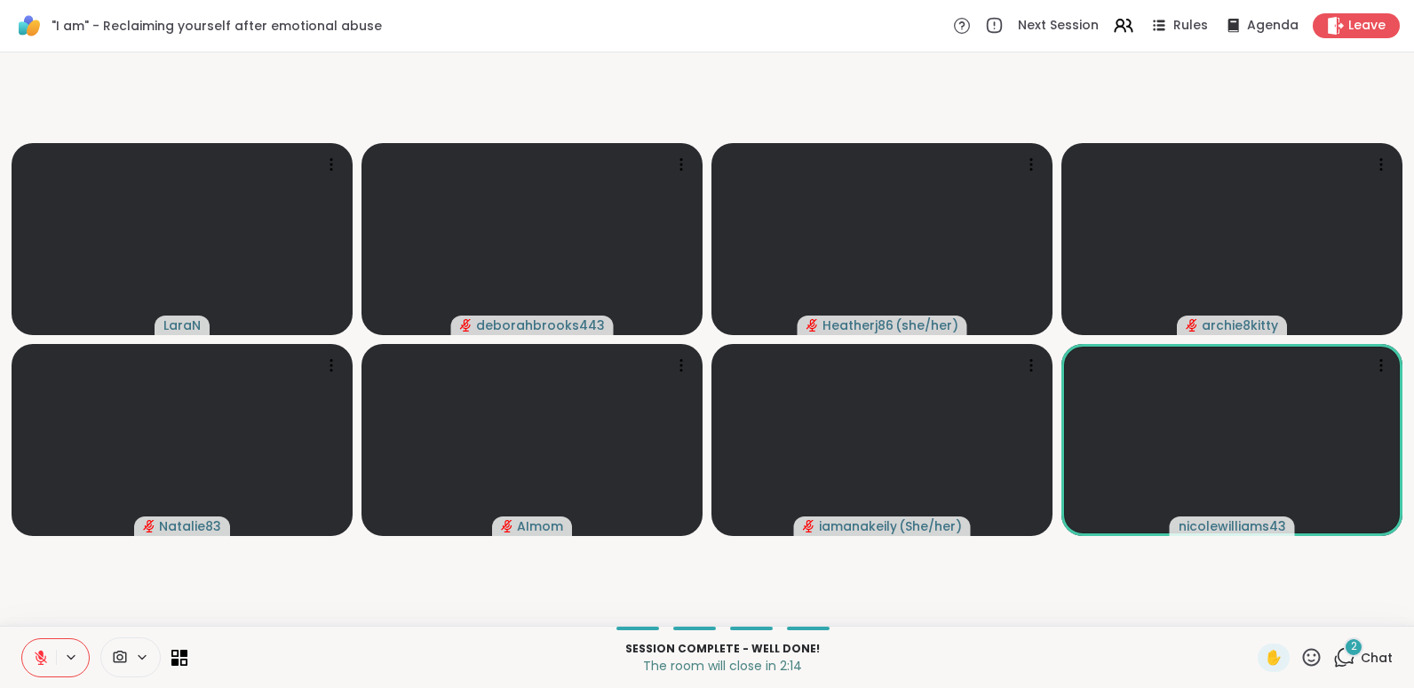
click at [1300, 653] on icon at bounding box center [1311, 657] width 22 height 22
click at [1251, 608] on span "❤️" at bounding box center [1260, 610] width 18 height 21
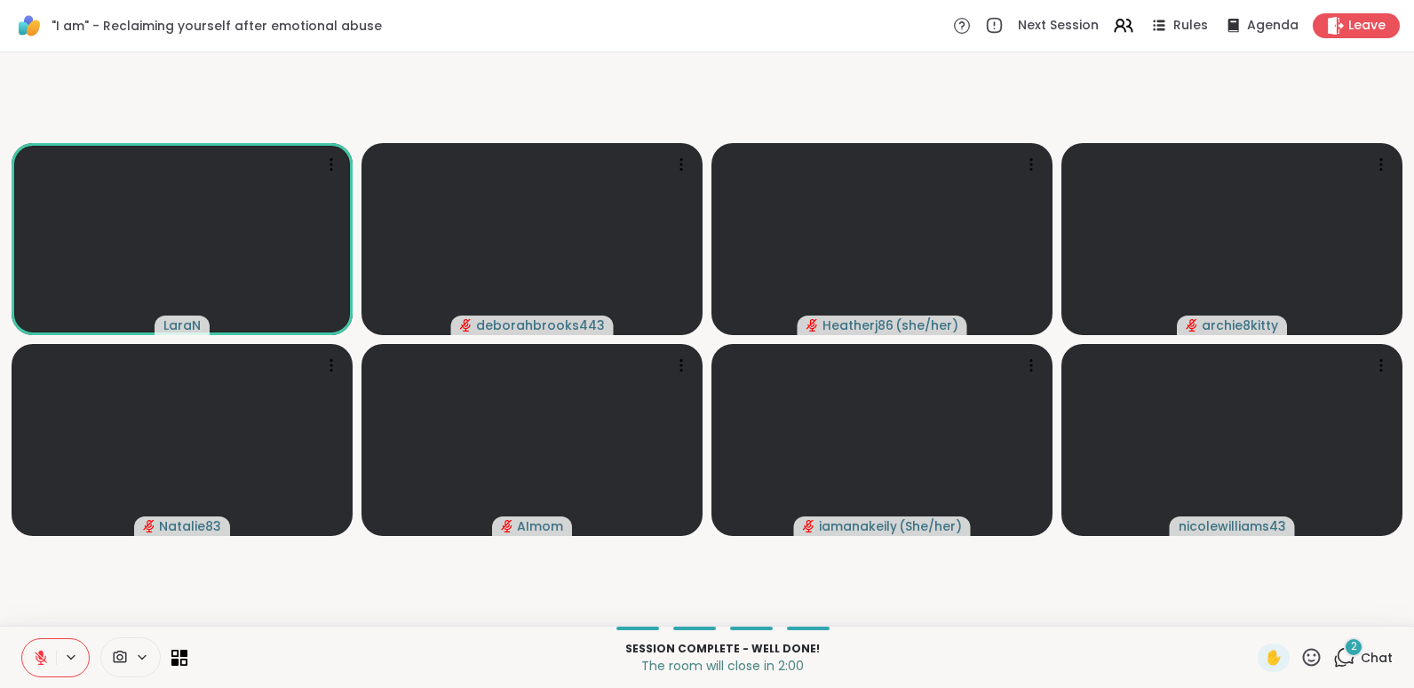
click at [1300, 650] on icon at bounding box center [1311, 657] width 22 height 22
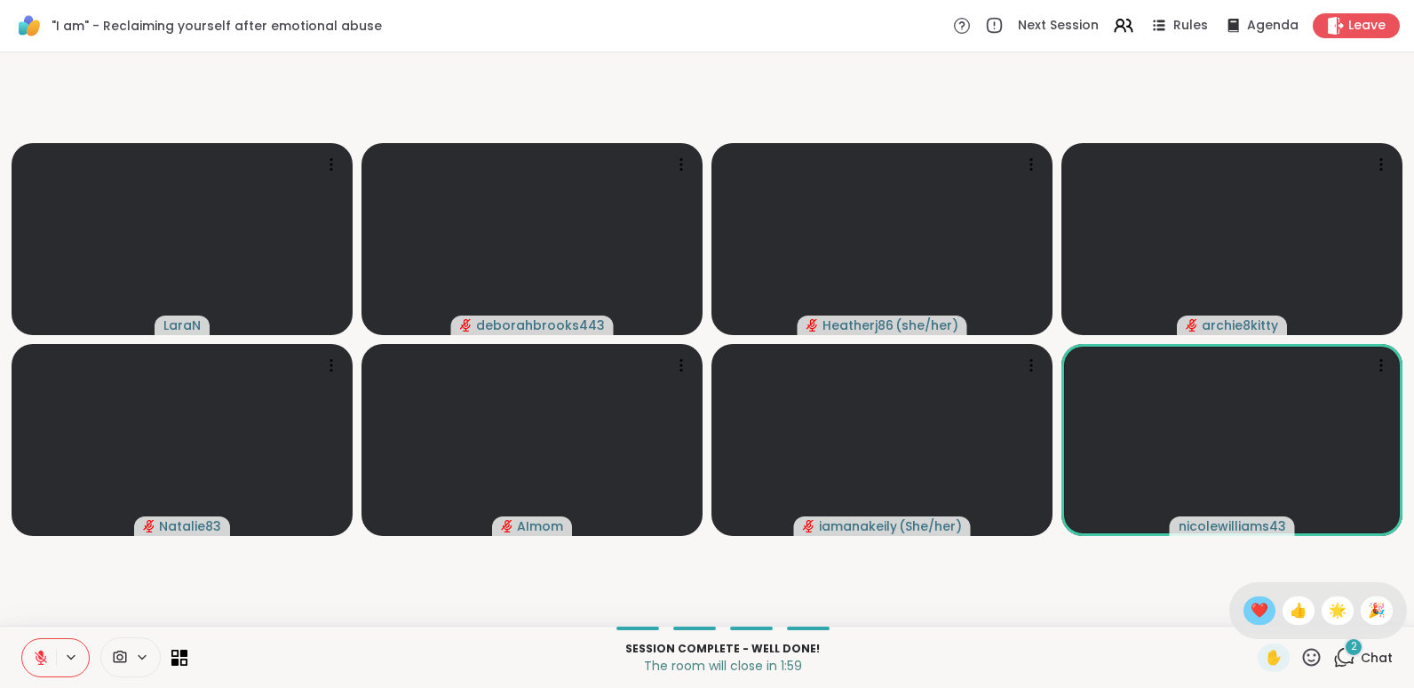
click at [1251, 600] on span "❤️" at bounding box center [1260, 610] width 18 height 21
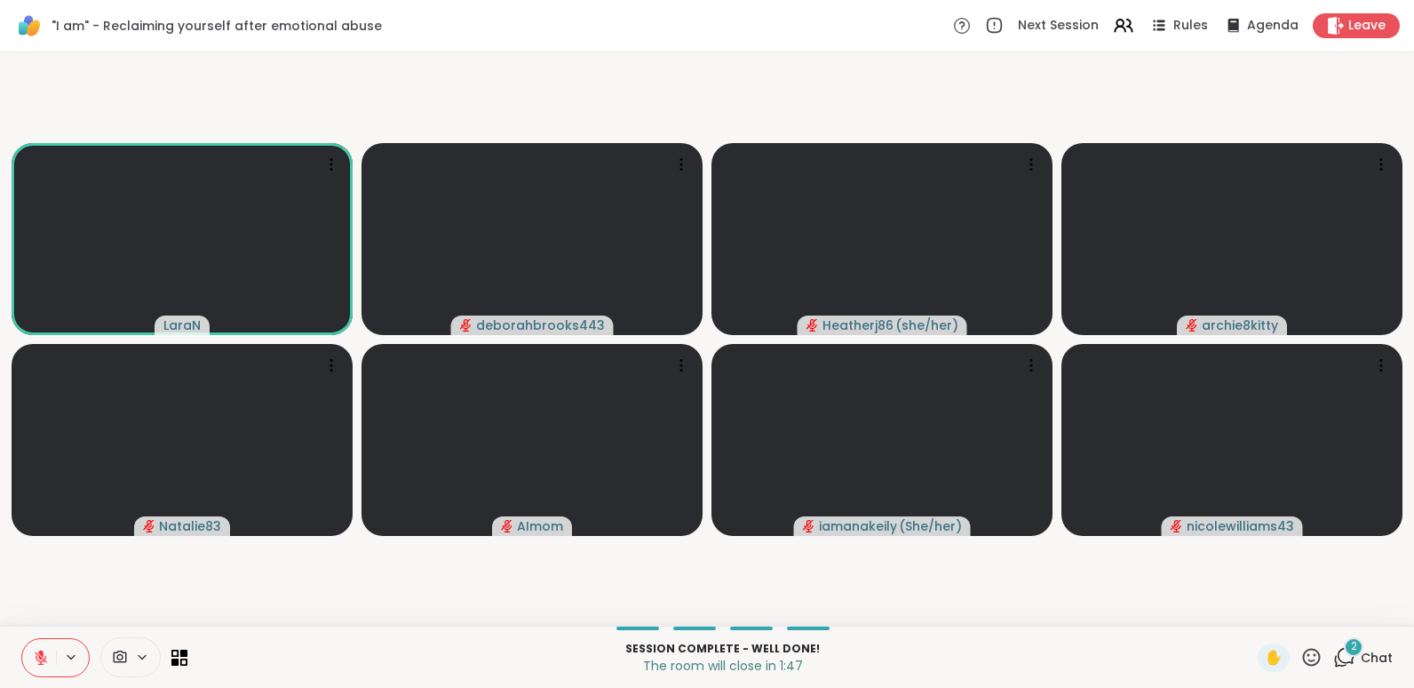
click at [1300, 651] on icon at bounding box center [1311, 657] width 22 height 22
click at [1251, 605] on span "❤️" at bounding box center [1260, 610] width 18 height 21
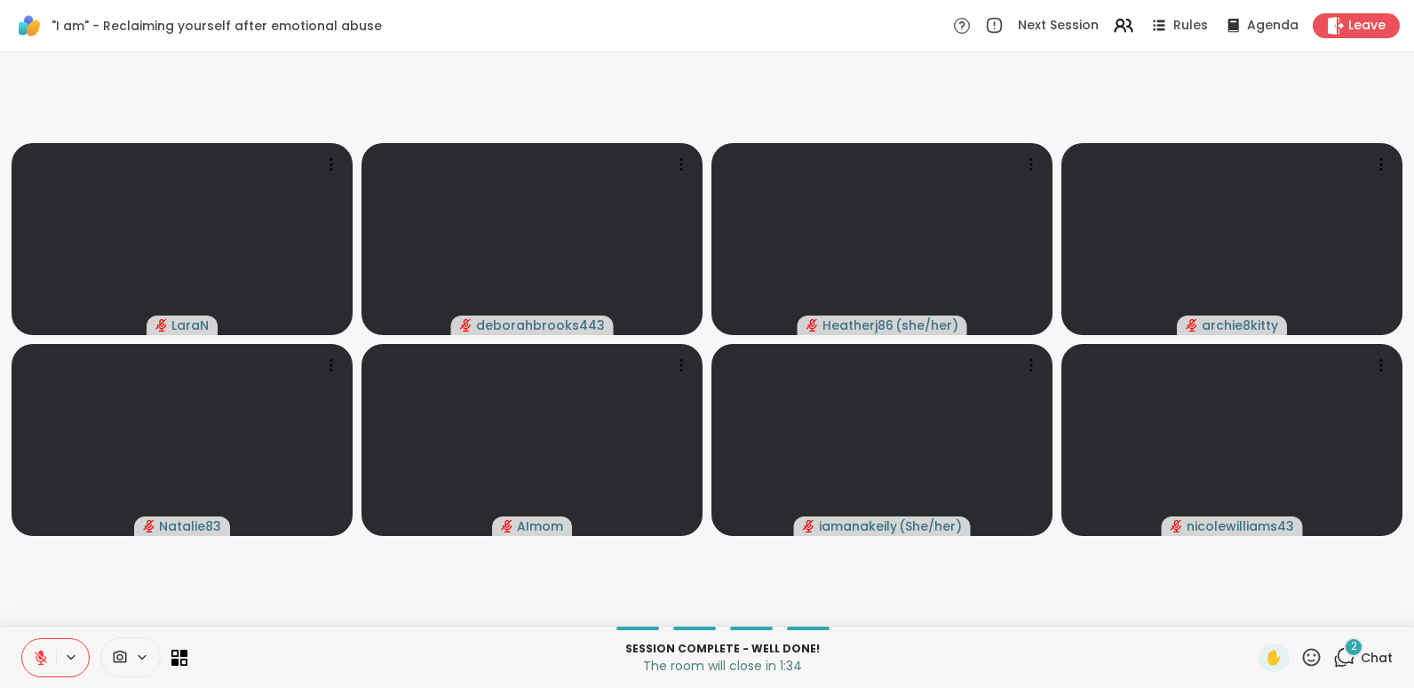
click at [1300, 653] on icon at bounding box center [1311, 657] width 22 height 22
click at [1251, 606] on span "❤️" at bounding box center [1260, 610] width 18 height 21
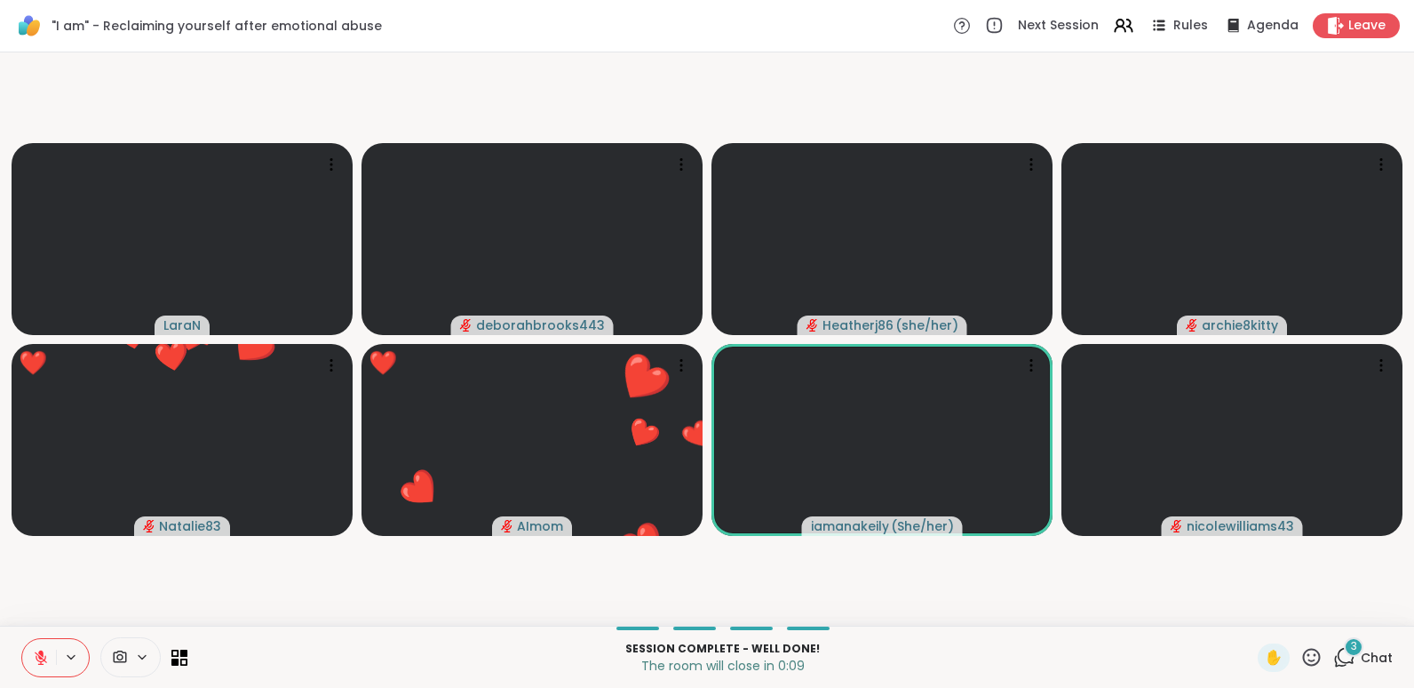
click at [1303, 660] on icon at bounding box center [1312, 657] width 18 height 18
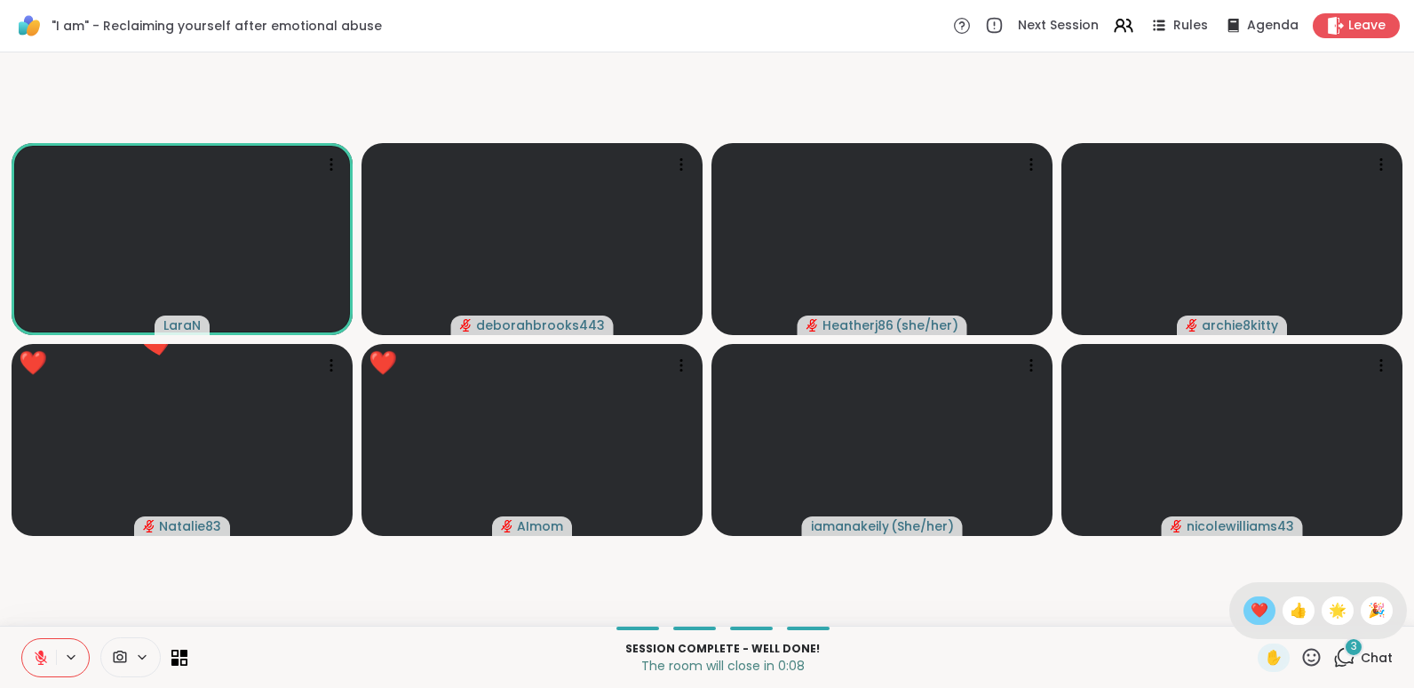
click at [1251, 615] on span "❤️" at bounding box center [1260, 610] width 18 height 21
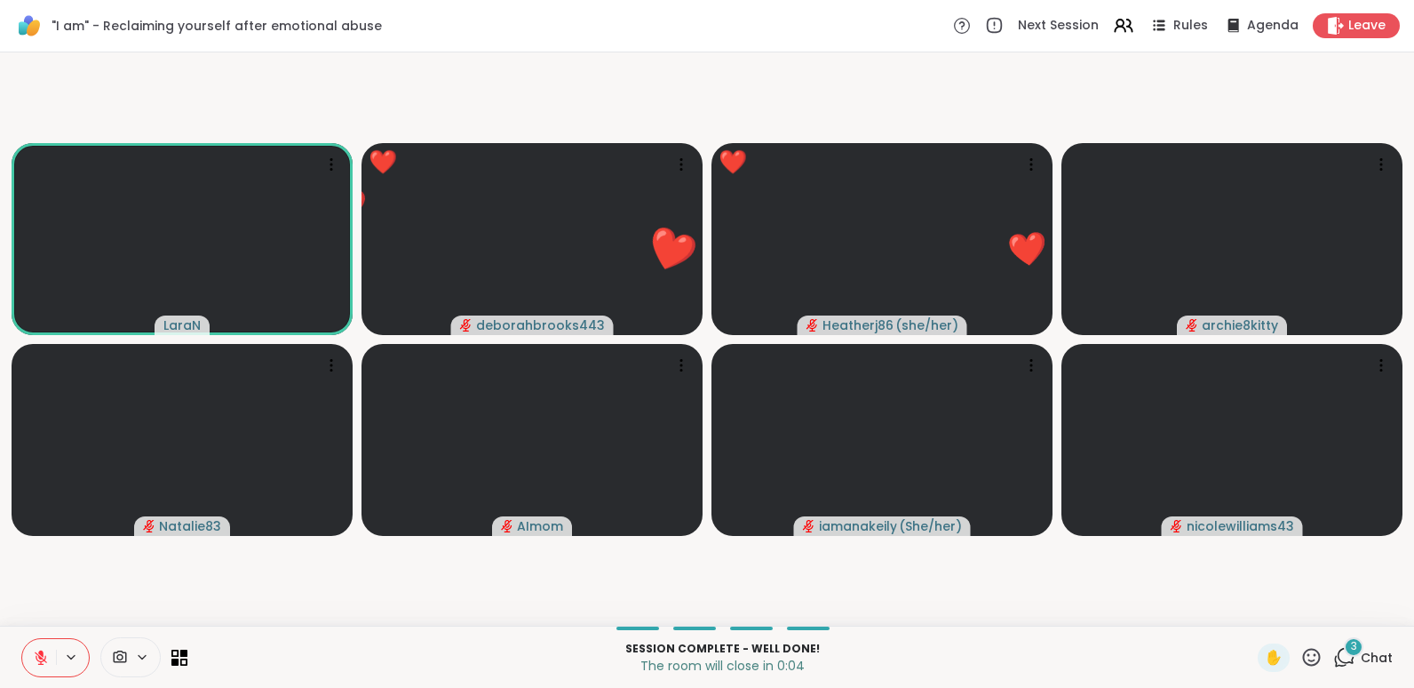
click at [1300, 657] on icon at bounding box center [1311, 657] width 22 height 22
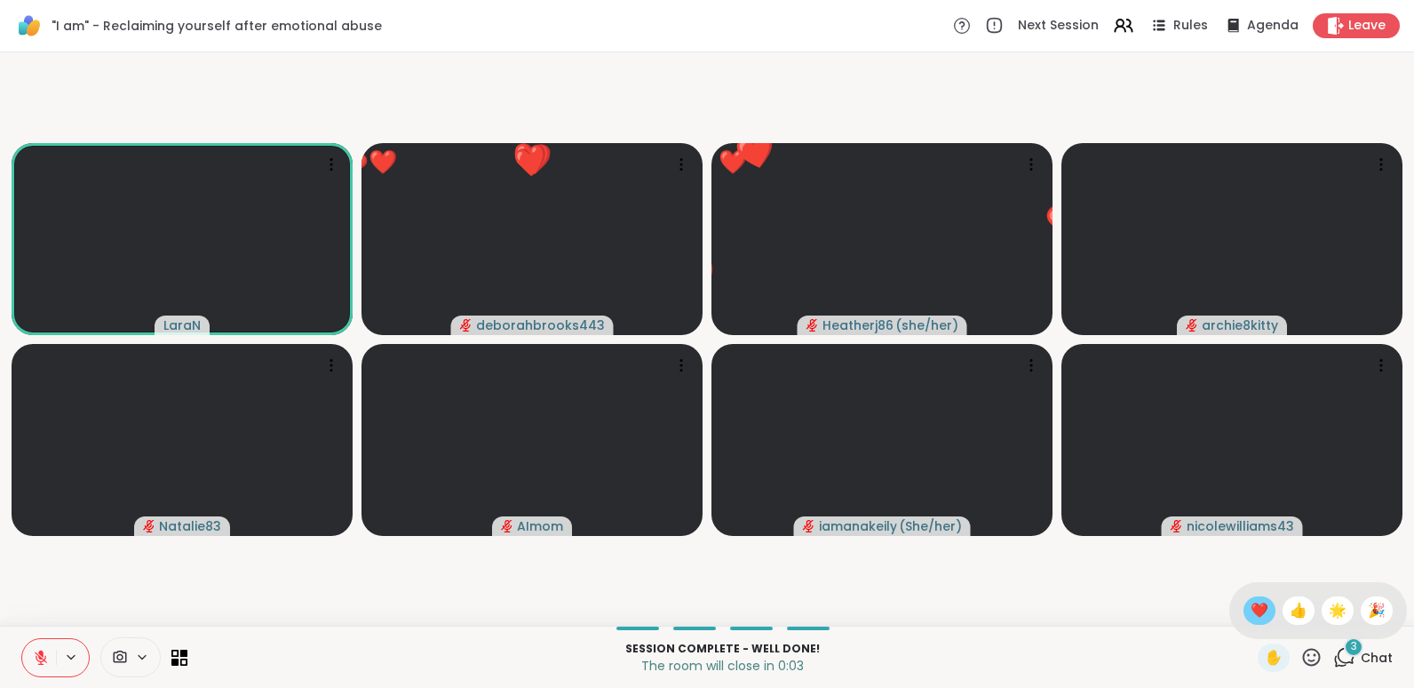
click at [1251, 613] on span "❤️" at bounding box center [1260, 610] width 18 height 21
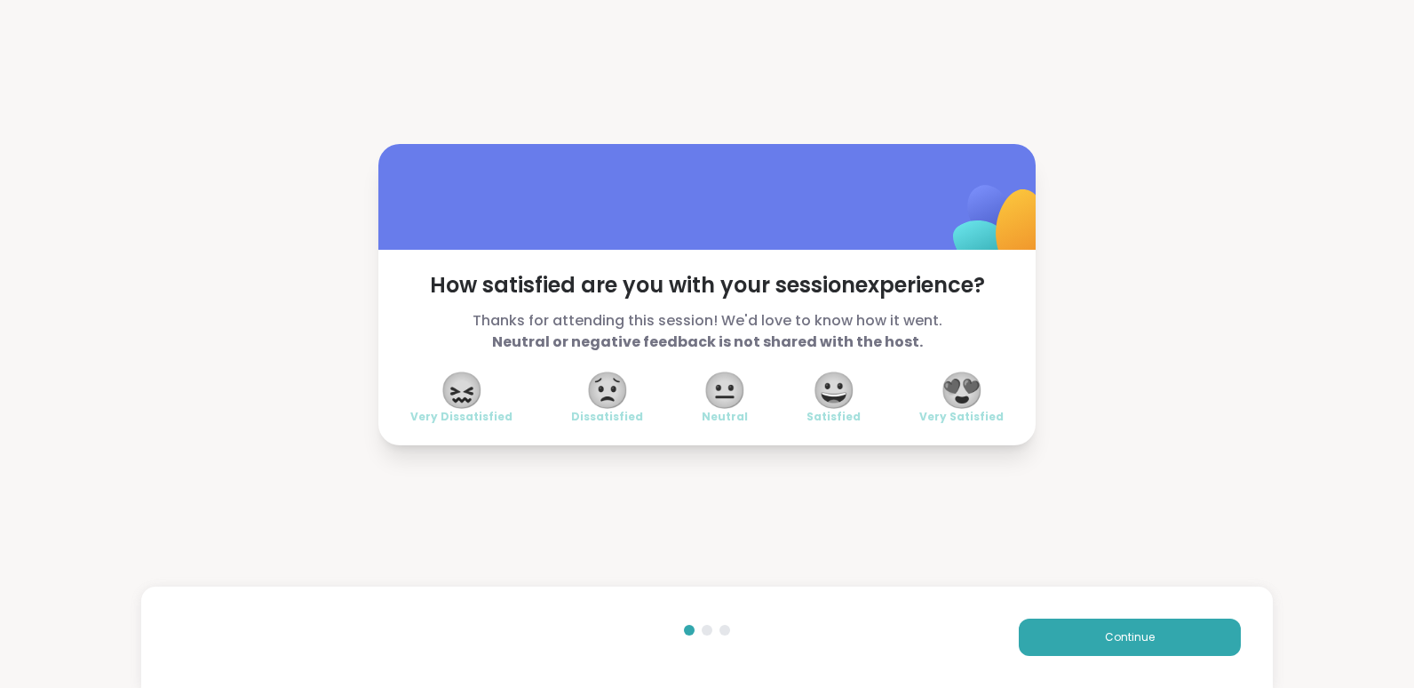
click at [974, 406] on span "😍" at bounding box center [962, 390] width 44 height 32
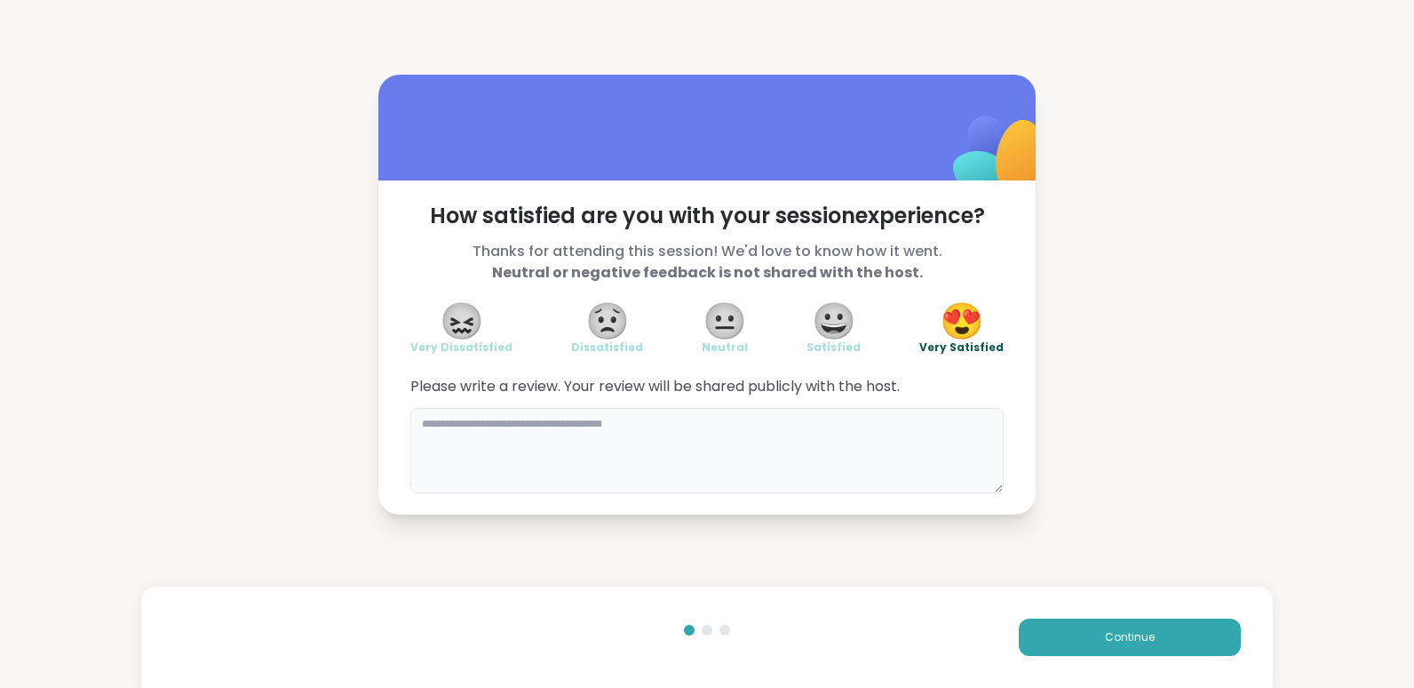
click at [767, 445] on textarea at bounding box center [706, 450] width 593 height 85
type textarea "*"
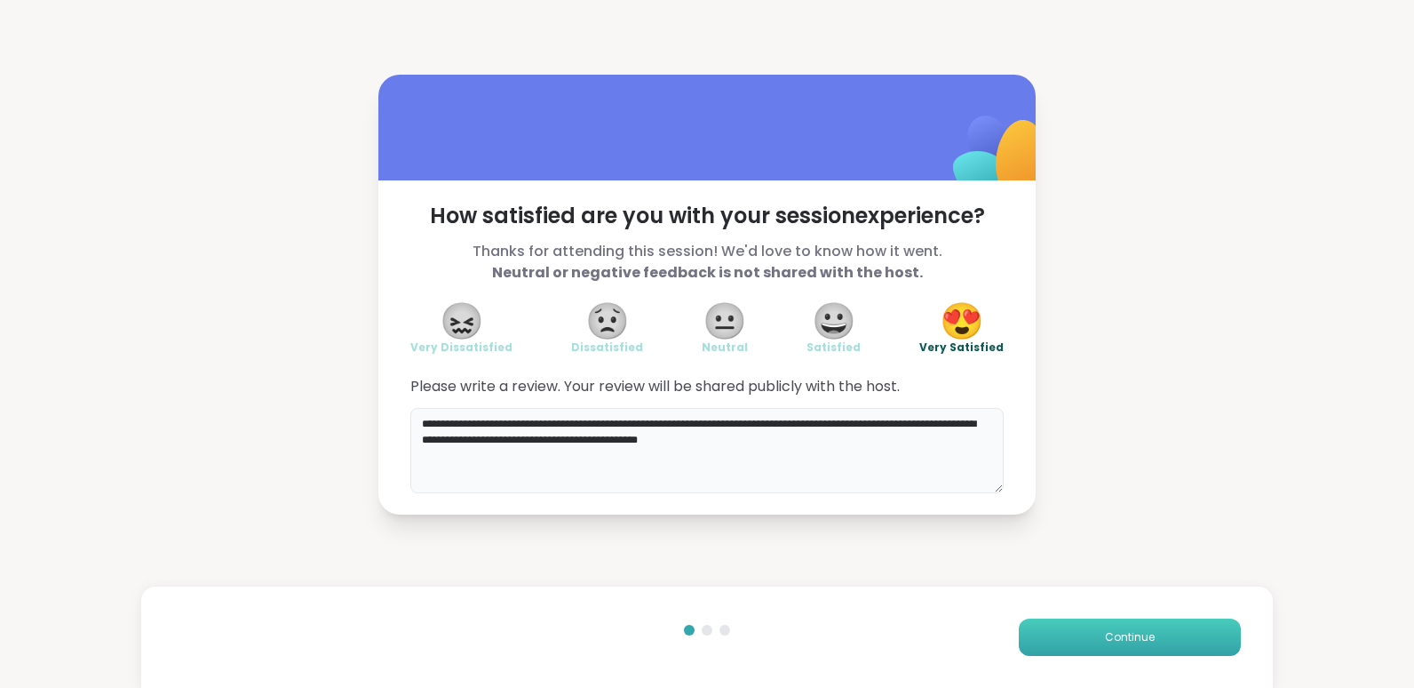
type textarea "**********"
click at [1090, 646] on button "Continue" at bounding box center [1130, 636] width 222 height 37
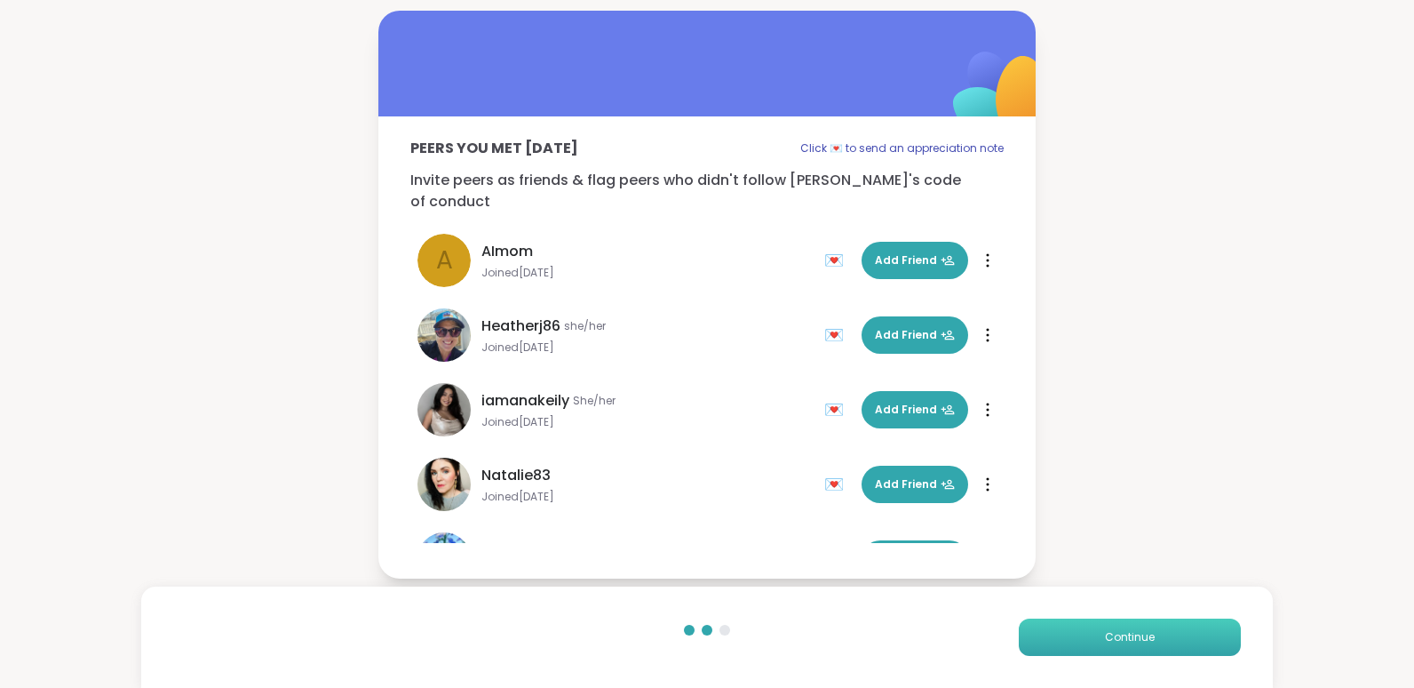
click at [1090, 651] on button "Continue" at bounding box center [1130, 636] width 222 height 37
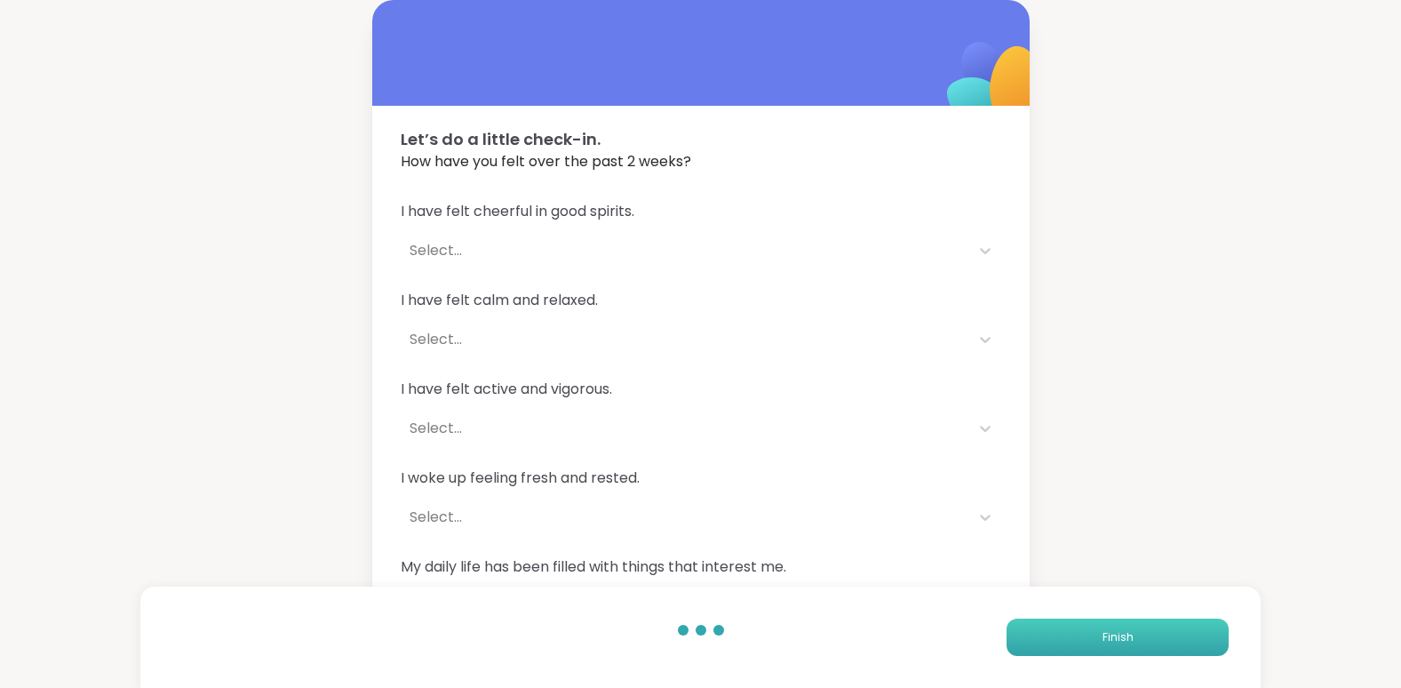
click at [1090, 651] on button "Finish" at bounding box center [1117, 636] width 222 height 37
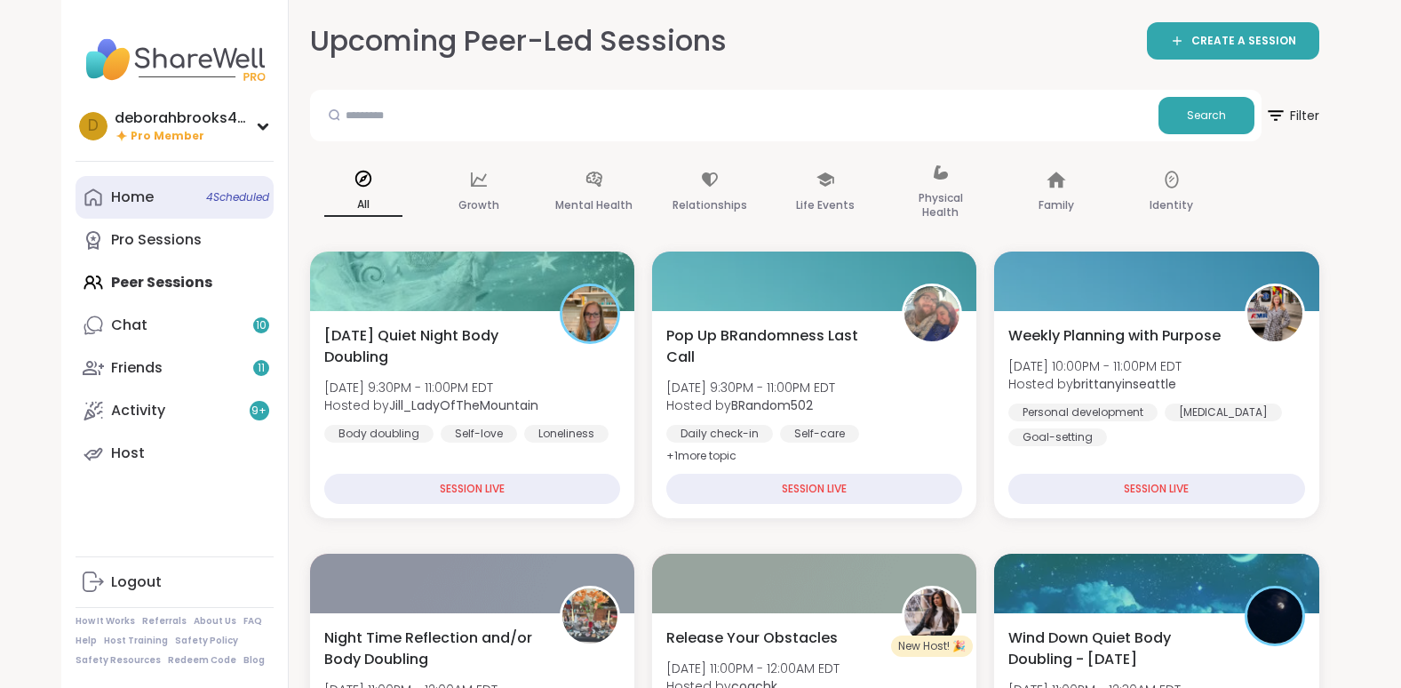
click at [234, 198] on span "4 Scheduled" at bounding box center [237, 197] width 63 height 14
